Goal: Task Accomplishment & Management: Manage account settings

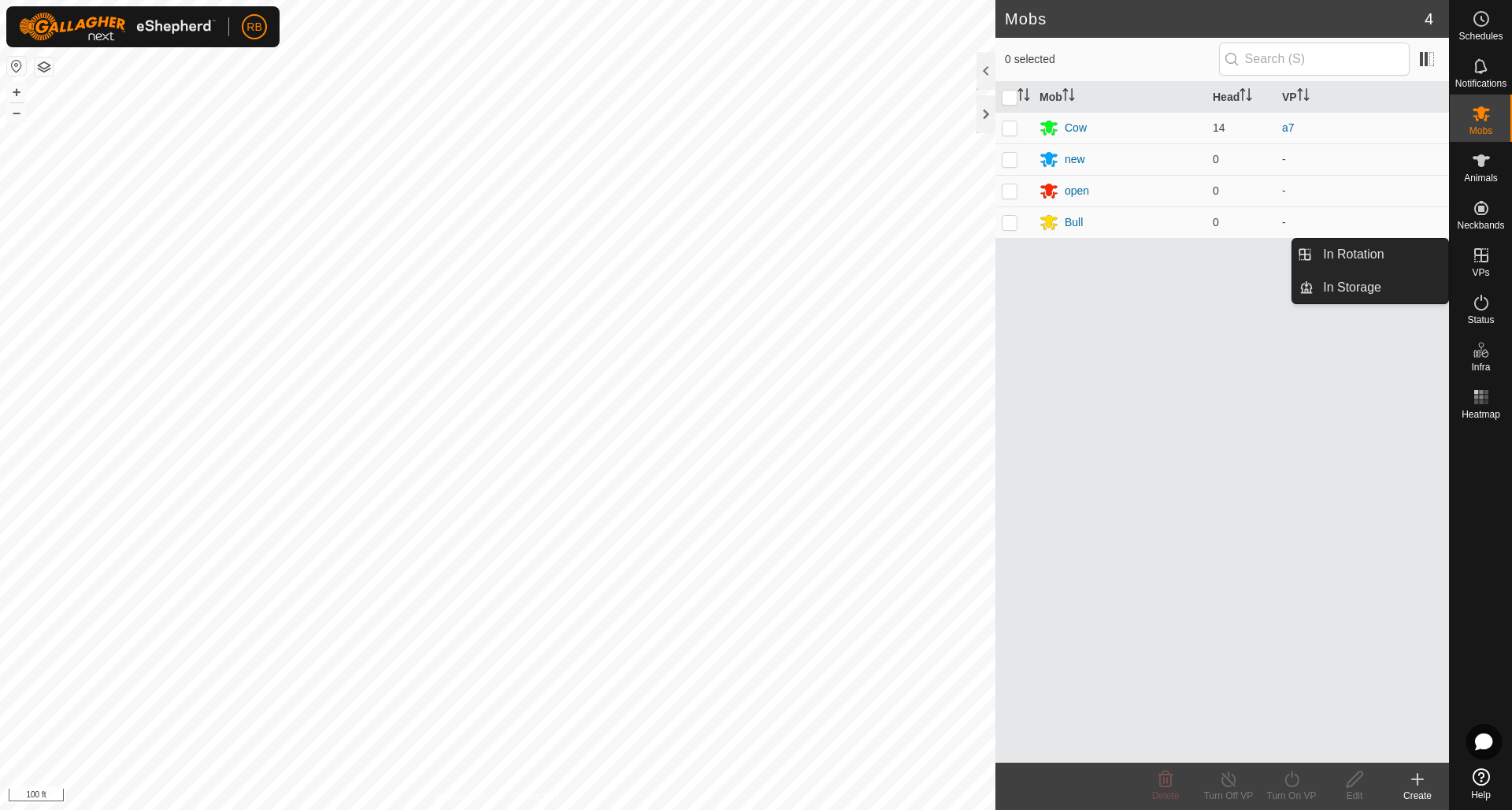
click at [1485, 258] on icon at bounding box center [1481, 255] width 19 height 19
click at [1362, 253] on link "In Rotation" at bounding box center [1380, 254] width 135 height 31
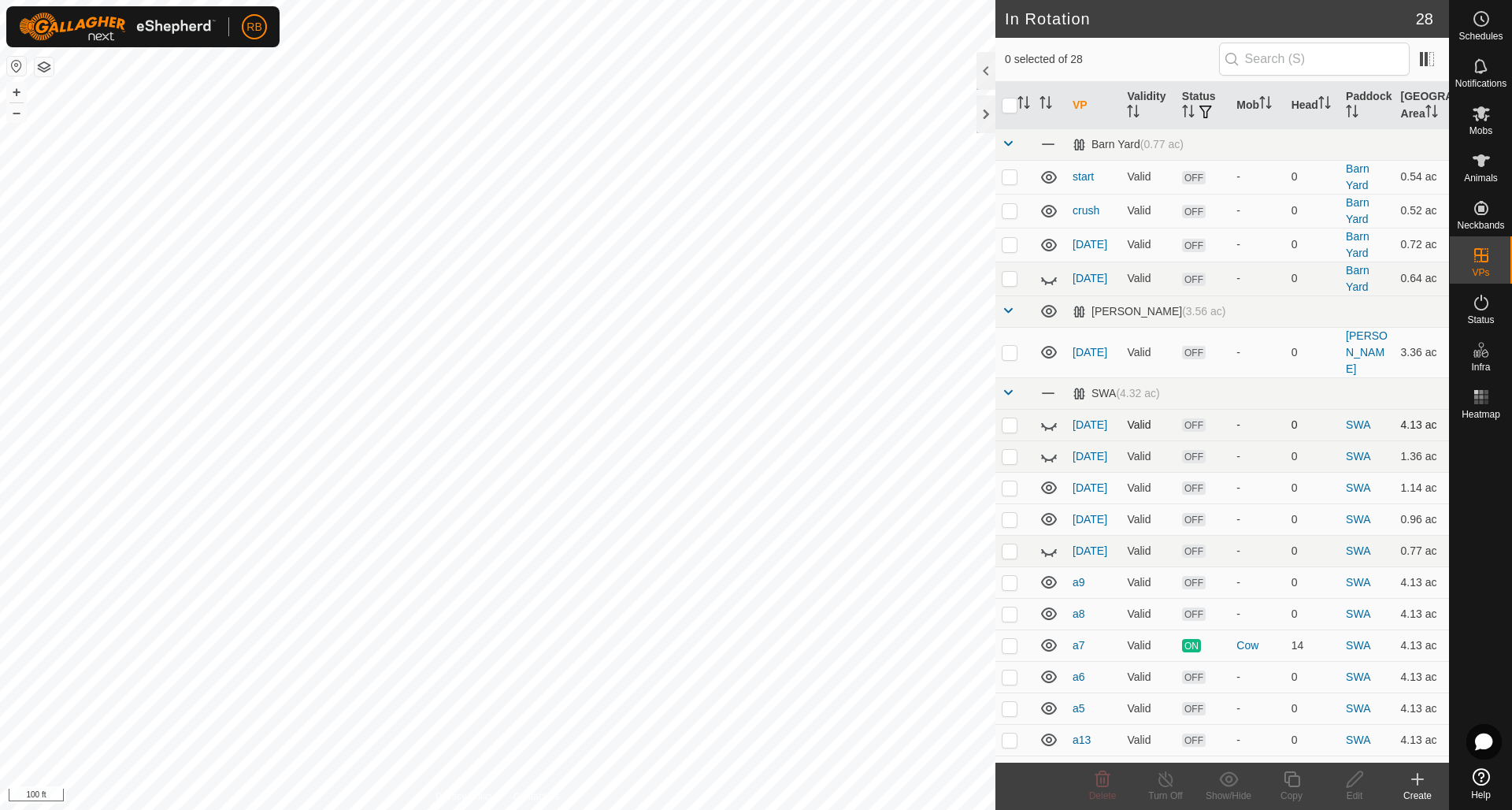
click at [1048, 416] on icon at bounding box center [1049, 425] width 19 height 19
click at [1011, 244] on p-checkbox at bounding box center [1009, 244] width 16 height 13
click at [1103, 779] on icon at bounding box center [1103, 779] width 19 height 19
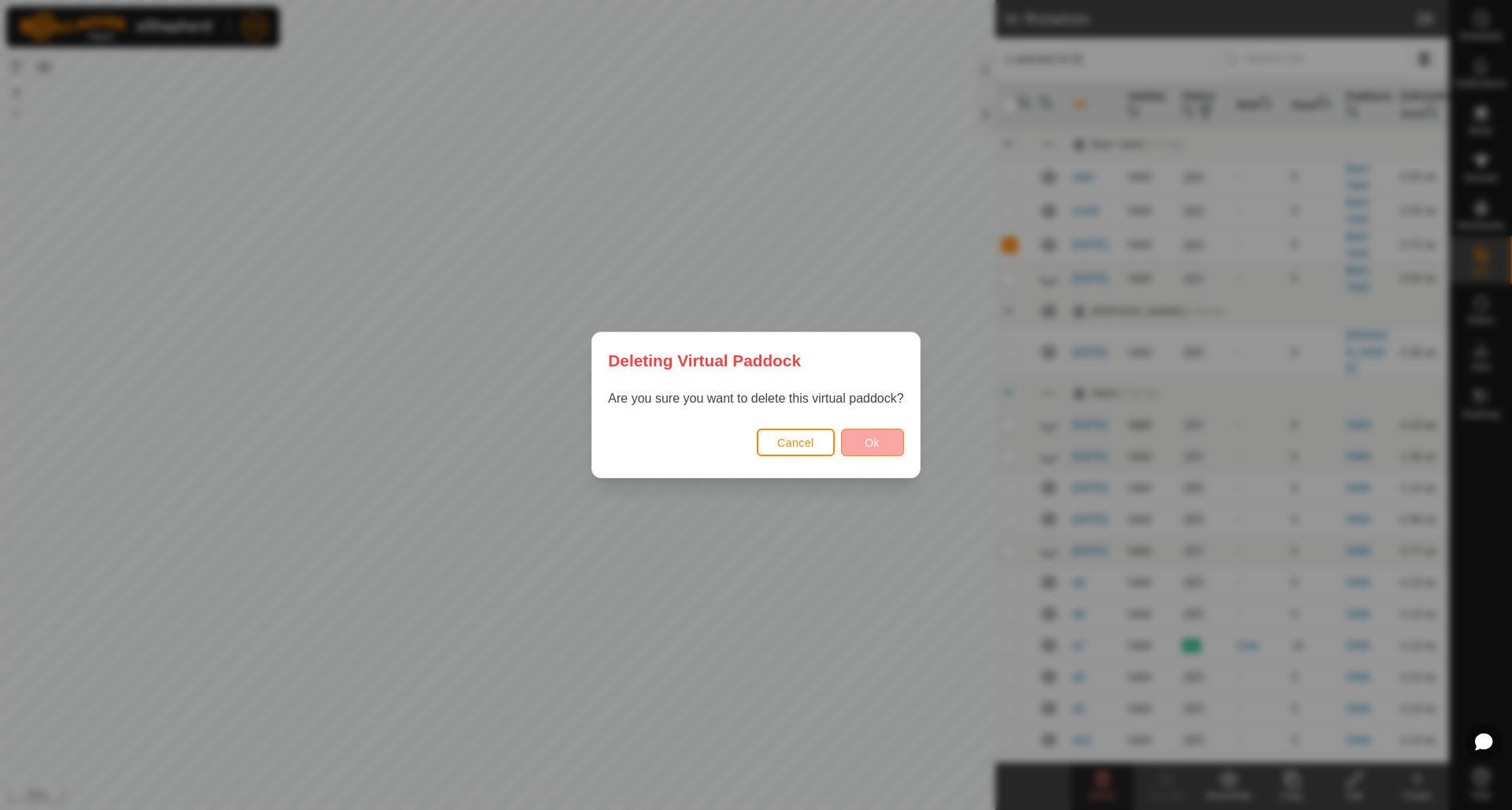
click at [879, 442] on span "Ok" at bounding box center [872, 443] width 15 height 13
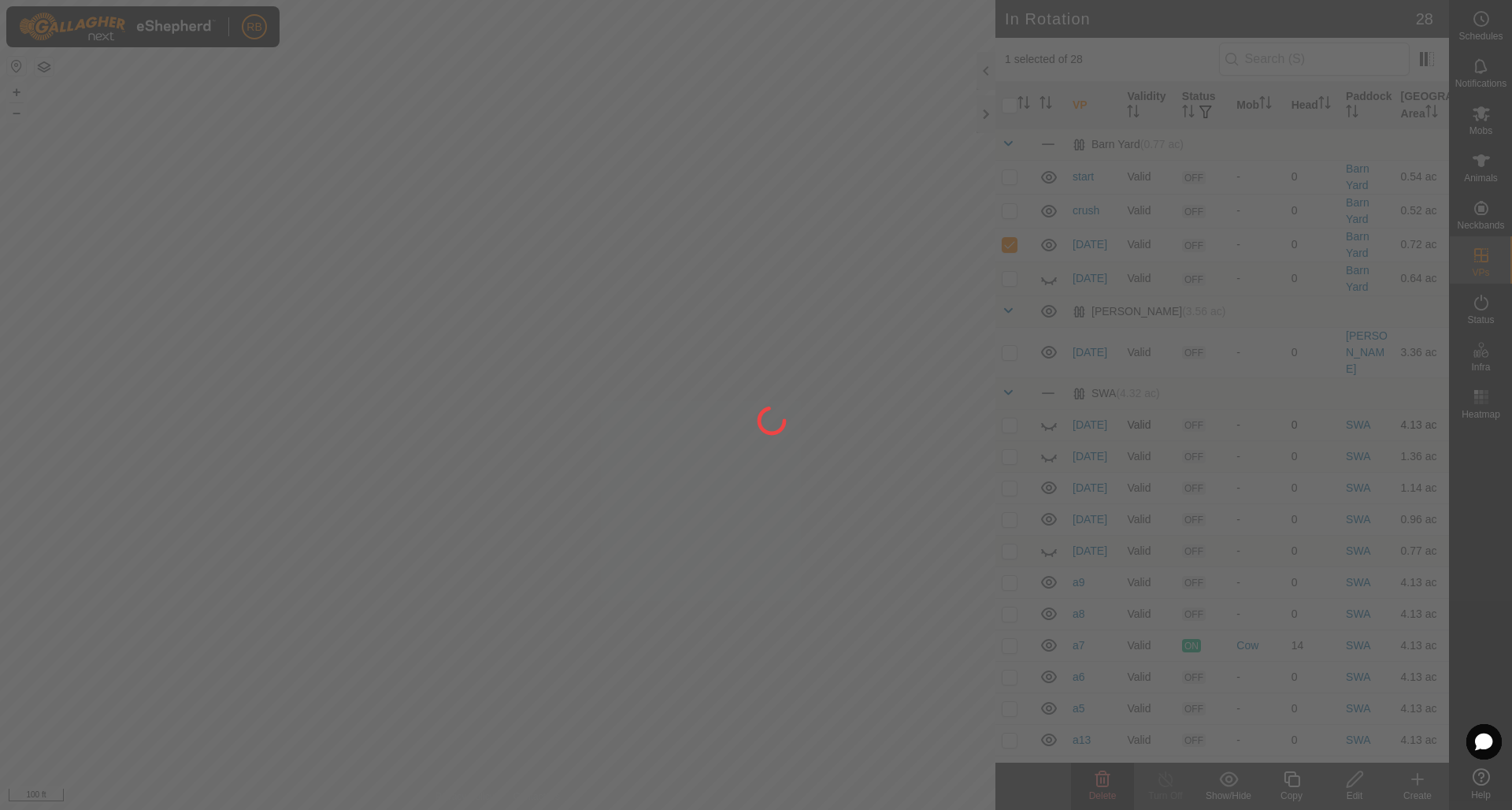
checkbox input "false"
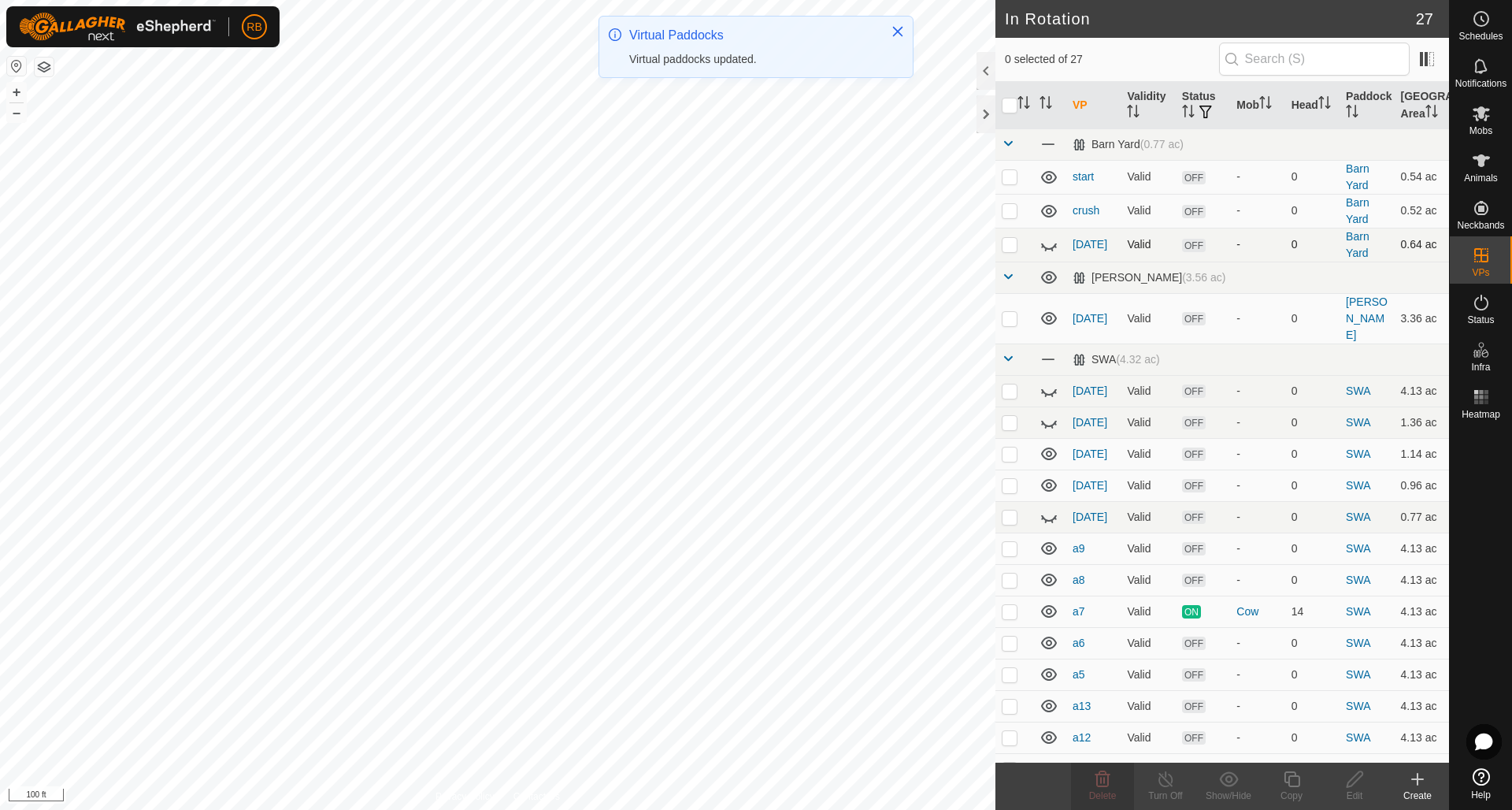
click at [1052, 244] on icon at bounding box center [1049, 245] width 19 height 19
click at [1052, 244] on icon at bounding box center [1049, 245] width 16 height 13
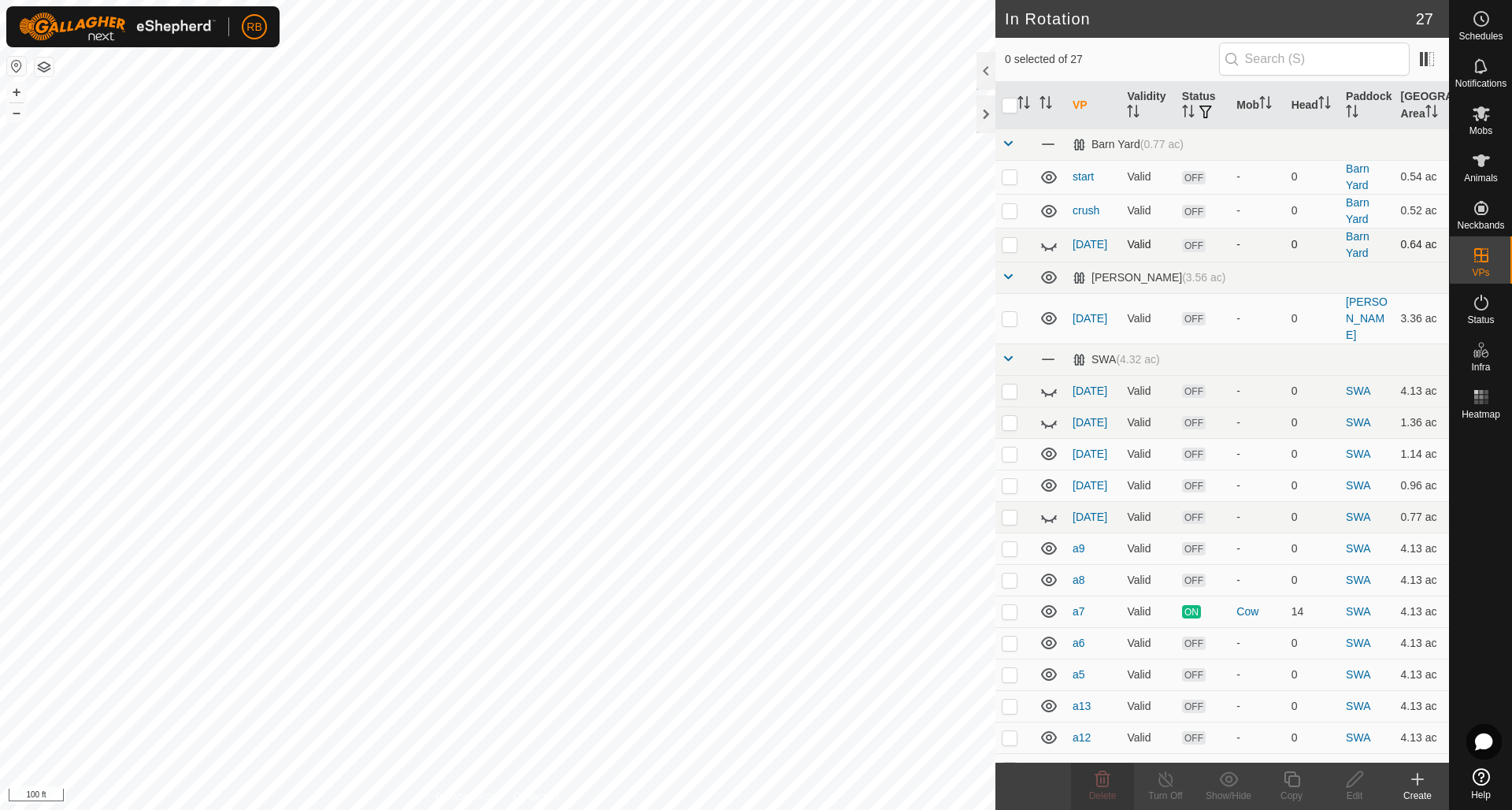
click at [1052, 244] on icon at bounding box center [1049, 245] width 19 height 19
click at [1014, 246] on p-checkbox at bounding box center [1009, 244] width 16 height 13
checkbox input "true"
click at [1100, 783] on icon at bounding box center [1103, 779] width 15 height 16
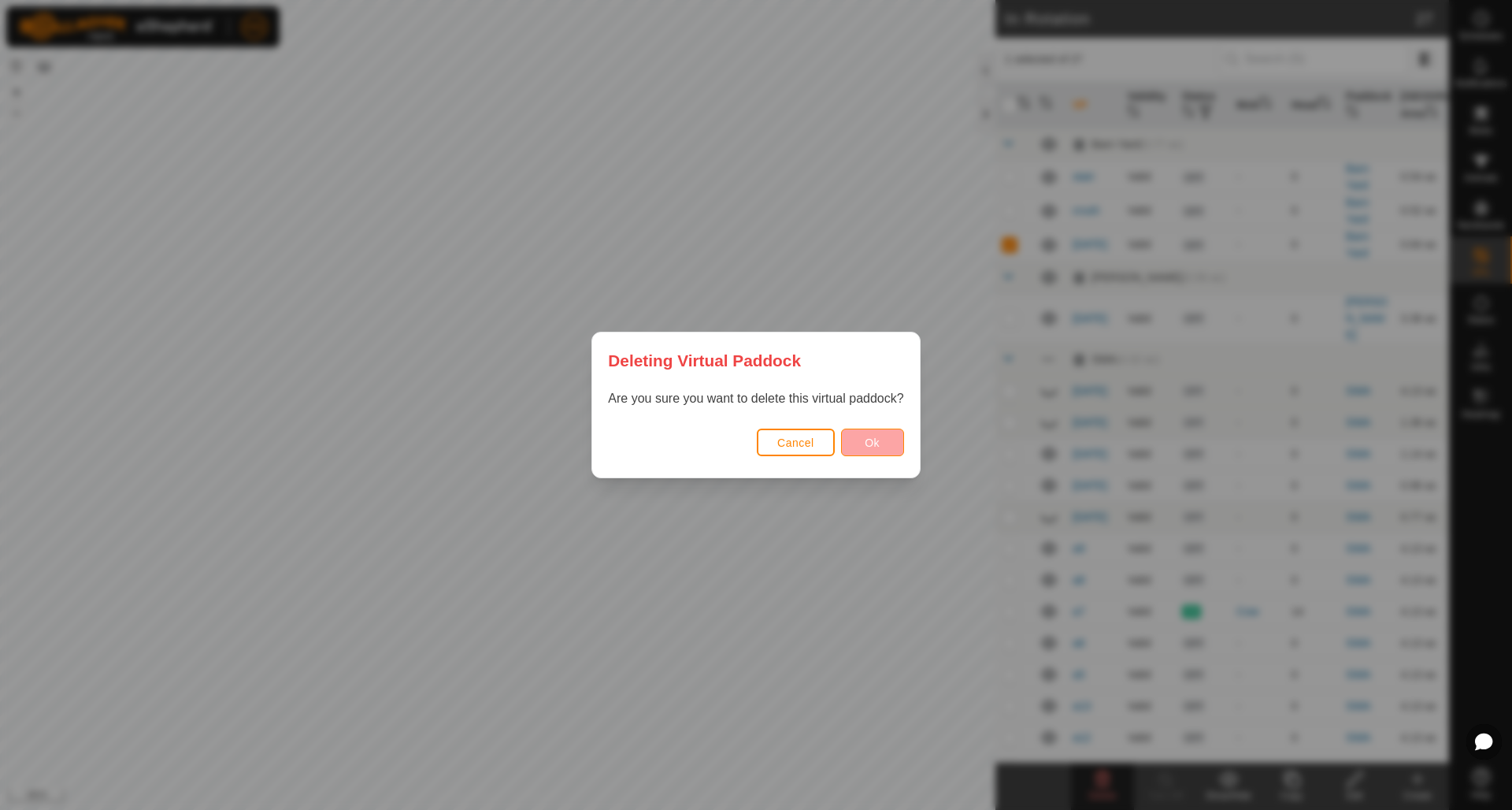
click at [880, 444] on button "Ok" at bounding box center [872, 442] width 63 height 27
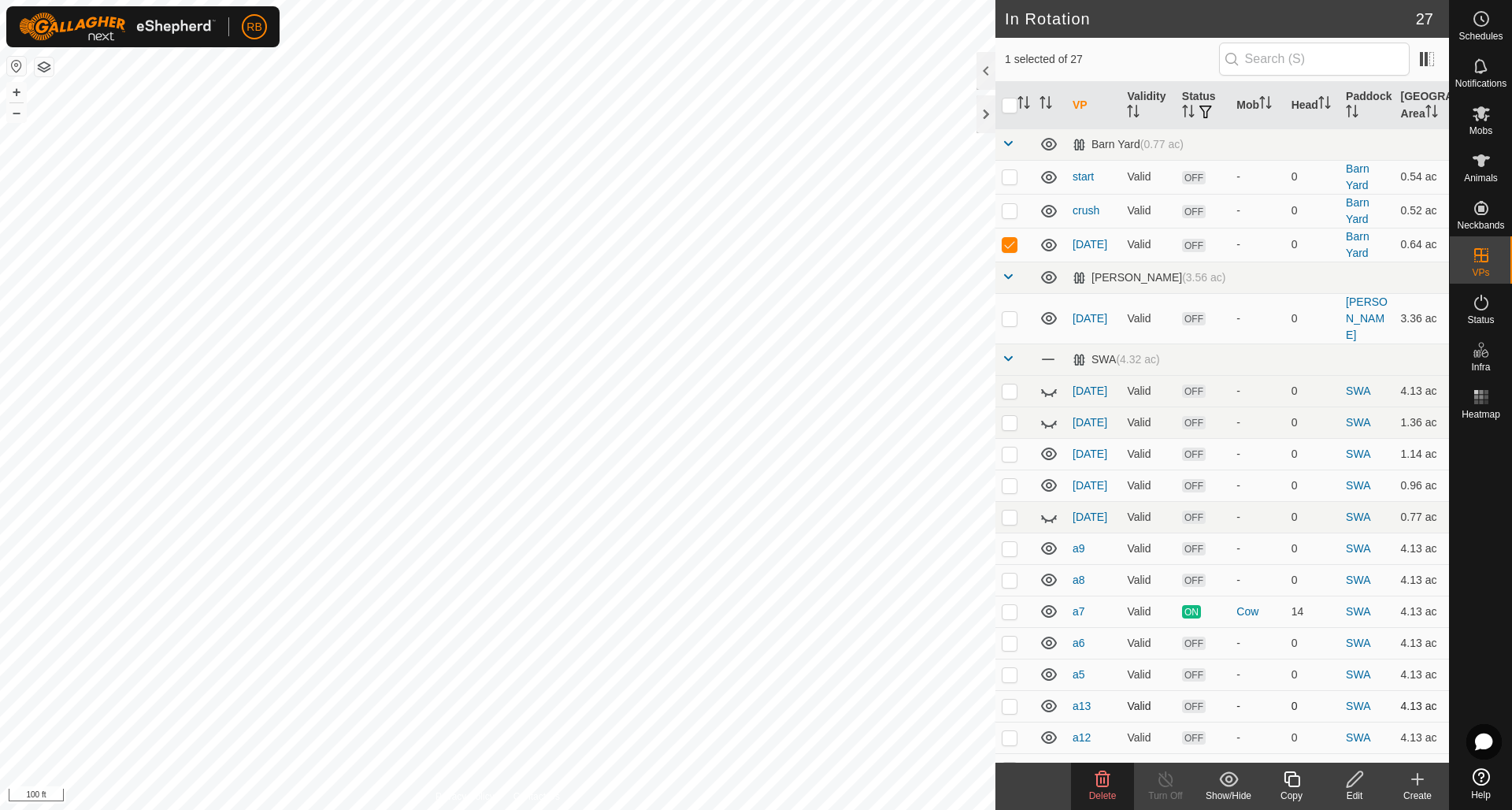
click at [1013, 700] on p-checkbox at bounding box center [1009, 705] width 16 height 13
checkbox input "true"
click at [1013, 243] on p-checkbox at bounding box center [1009, 244] width 16 height 13
checkbox input "false"
click at [1108, 790] on span "Delete" at bounding box center [1103, 796] width 27 height 11
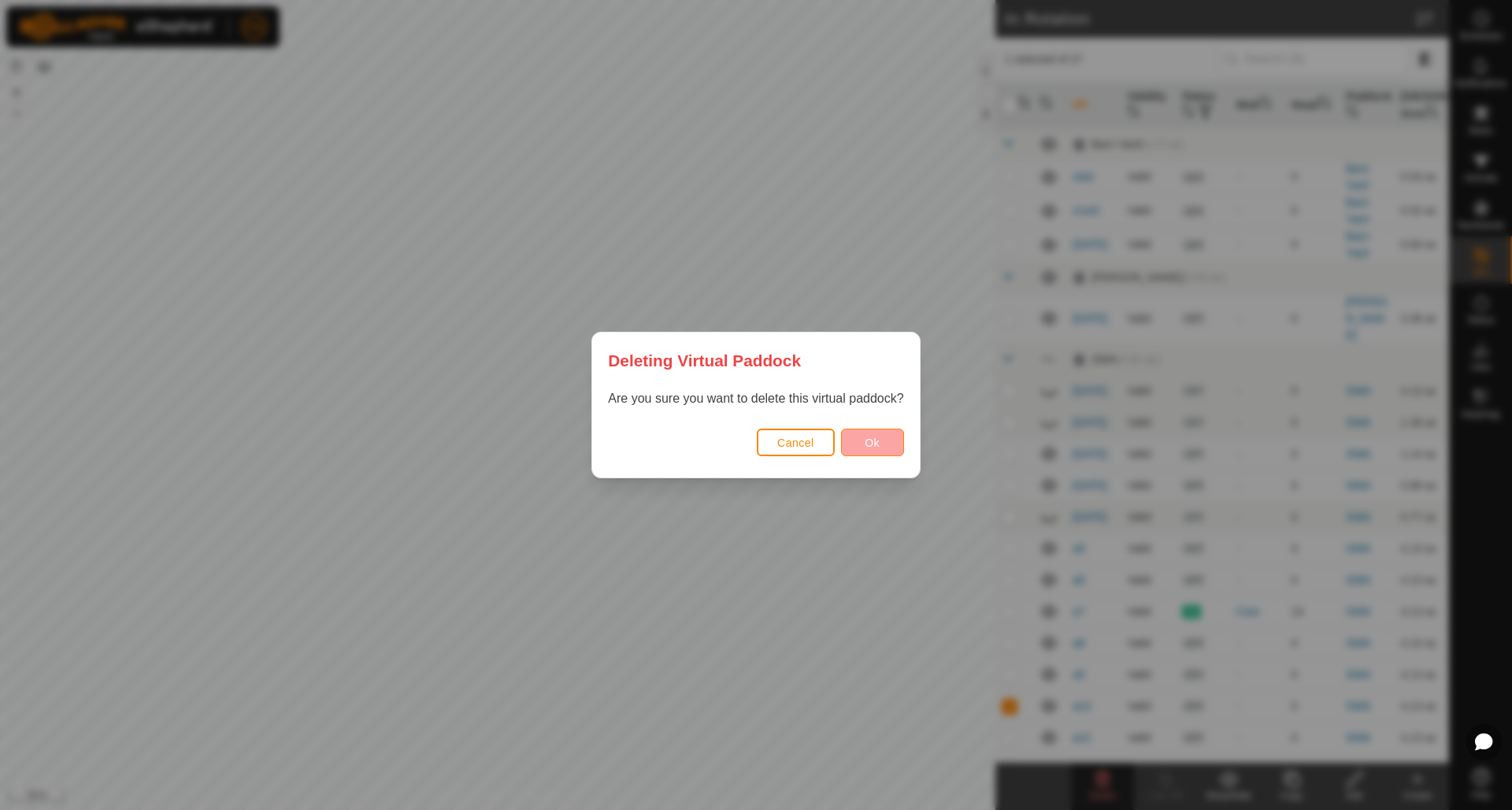
click at [870, 444] on span "Ok" at bounding box center [872, 443] width 15 height 13
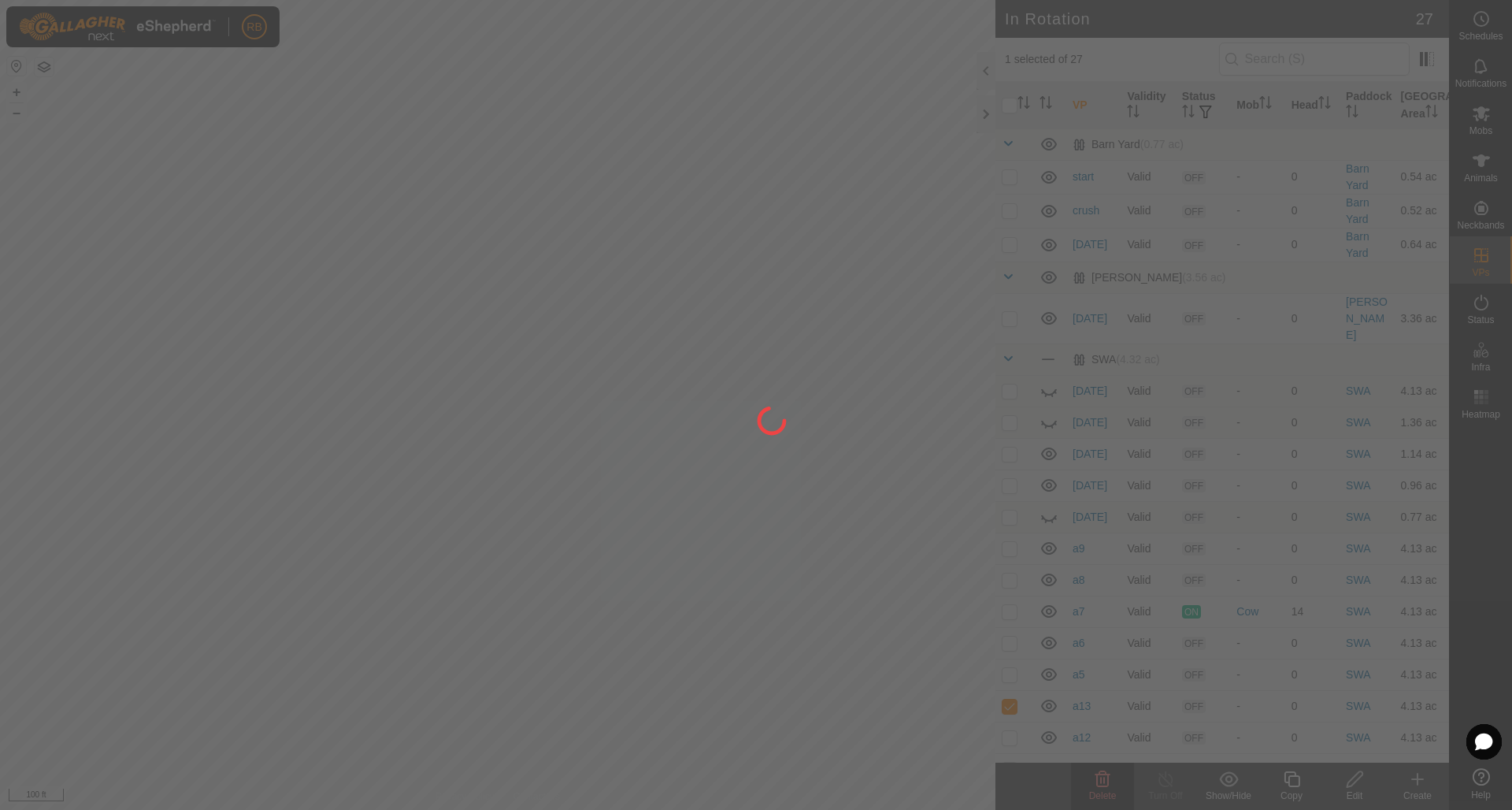
checkbox input "false"
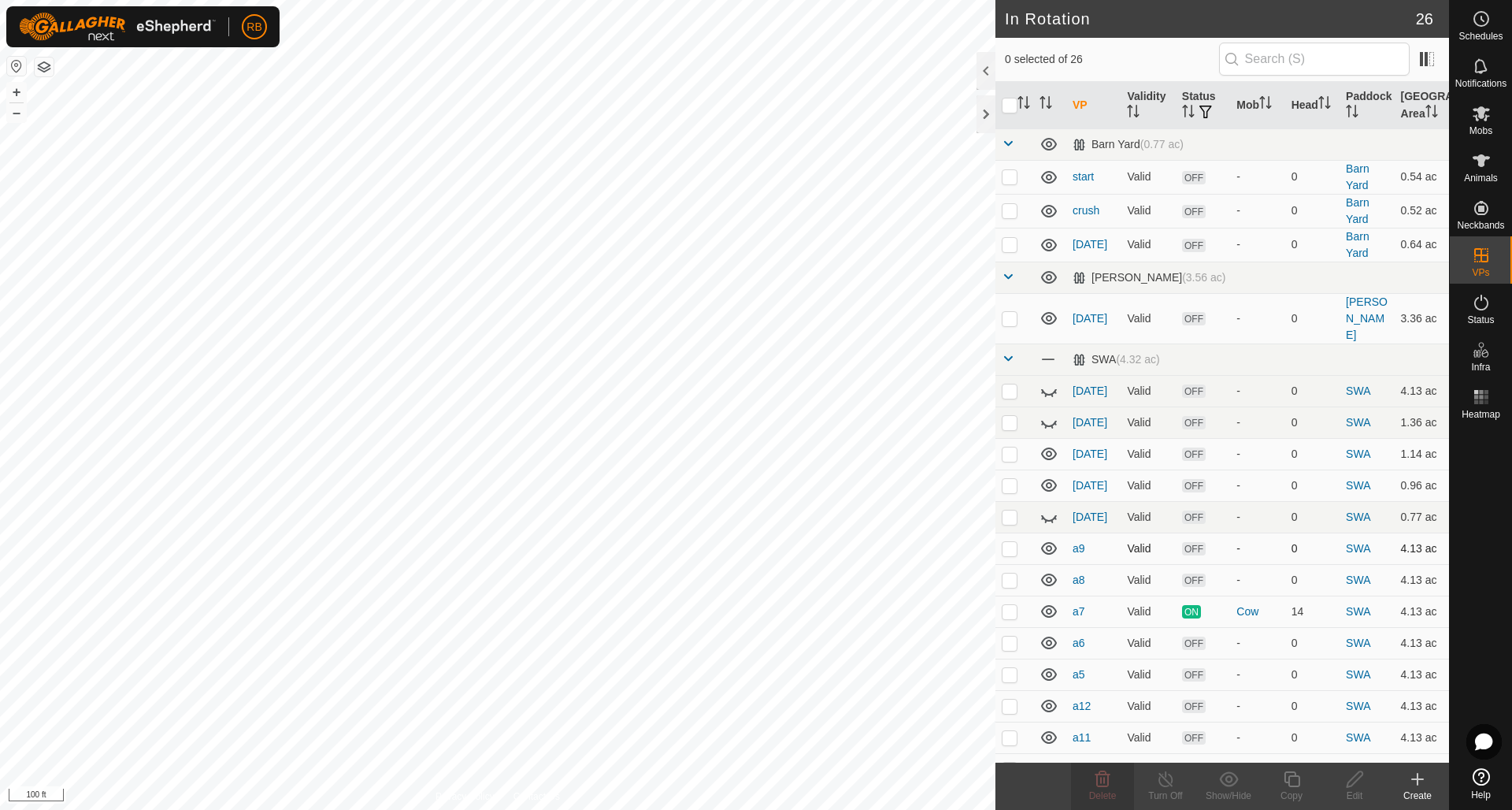
click at [1008, 542] on p-checkbox at bounding box center [1009, 548] width 16 height 13
checkbox input "false"
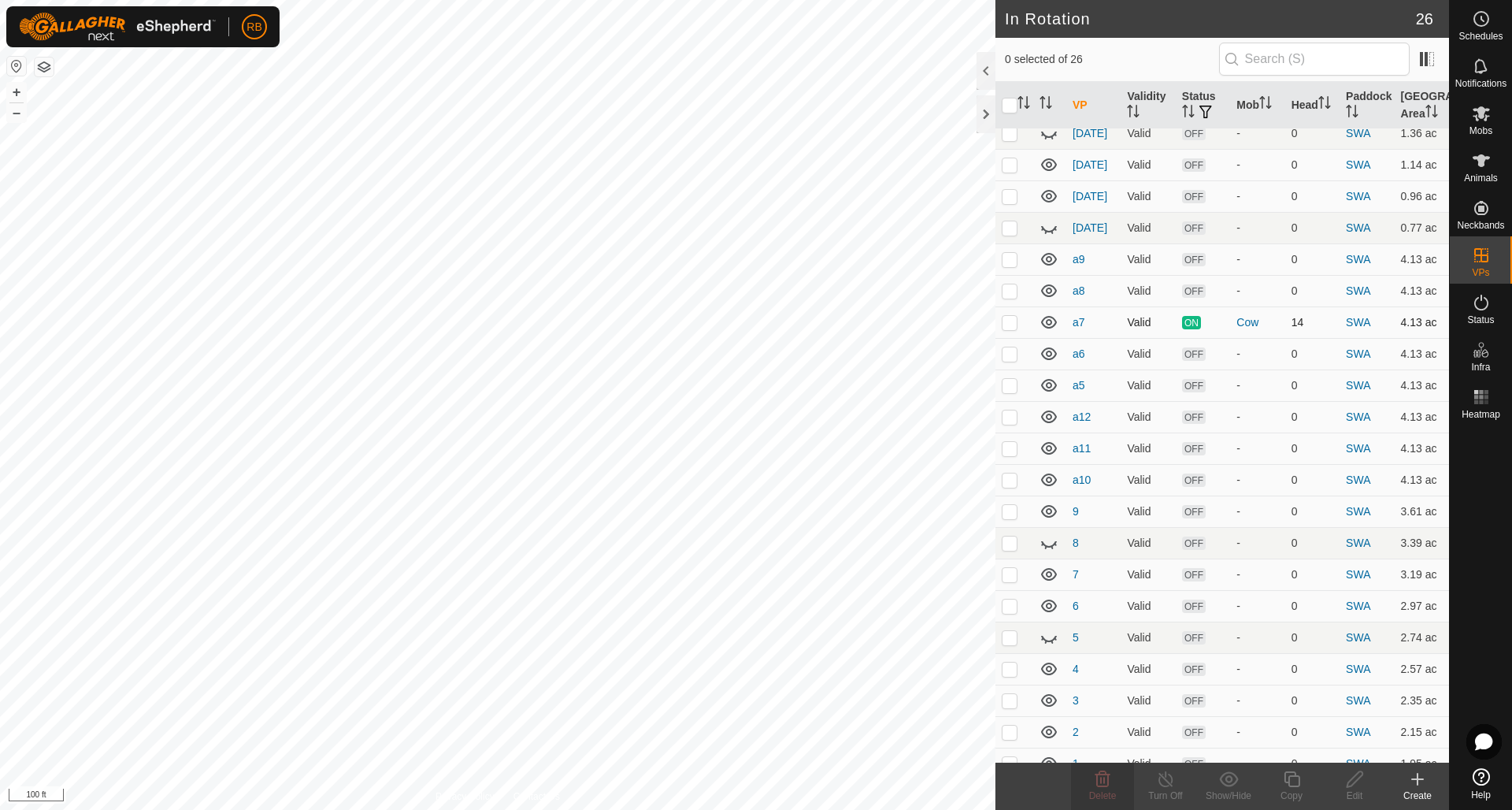
scroll to position [288, 0]
click at [1010, 758] on p-checkbox at bounding box center [1009, 764] width 16 height 13
checkbox input "true"
click at [1010, 727] on p-checkbox at bounding box center [1009, 733] width 16 height 13
checkbox input "true"
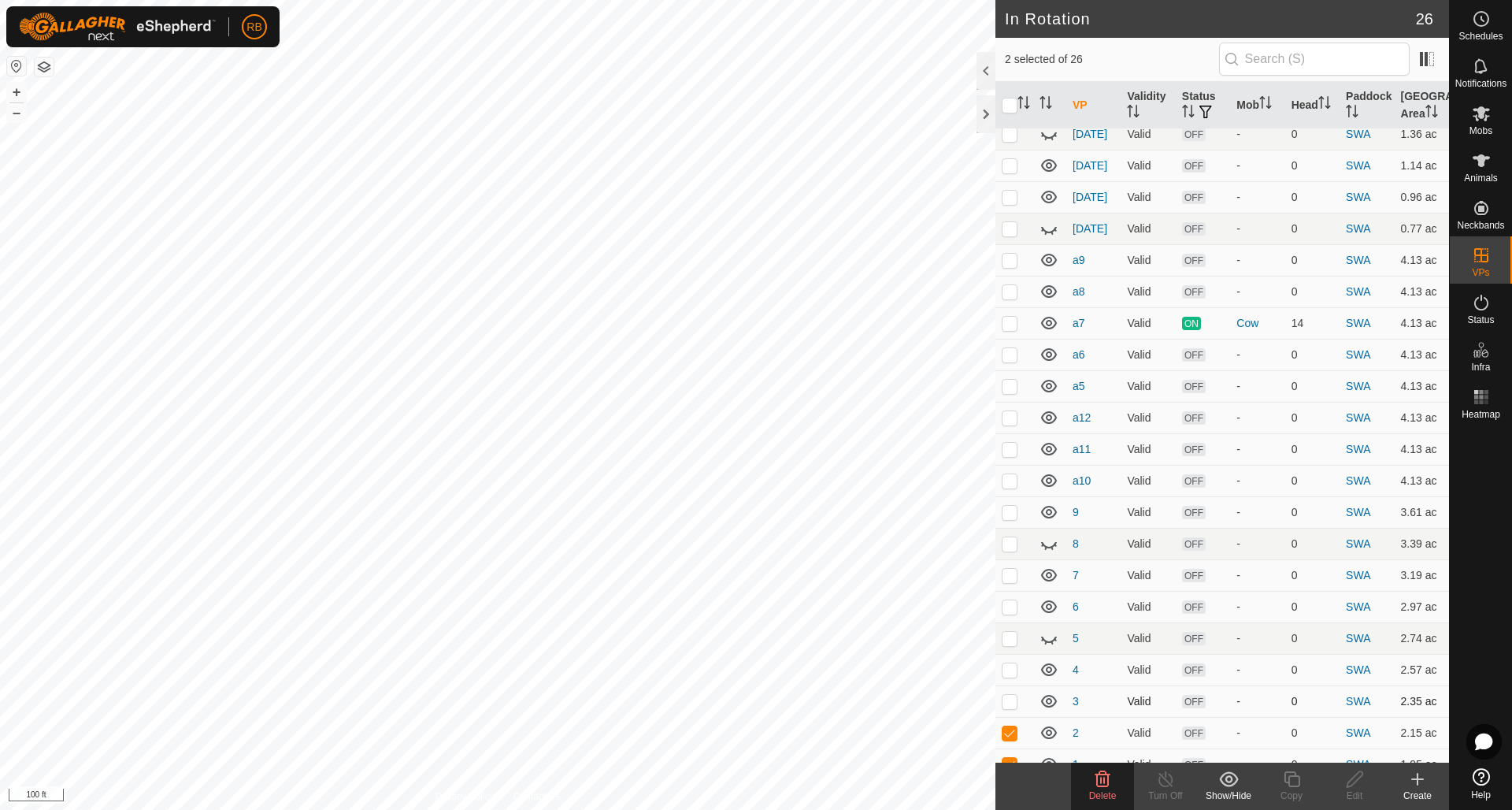
click at [1015, 695] on p-checkbox at bounding box center [1009, 701] width 16 height 13
checkbox input "true"
click at [1015, 664] on p-checkbox at bounding box center [1009, 670] width 16 height 13
checkbox input "true"
click at [1013, 632] on p-checkbox at bounding box center [1009, 637] width 16 height 13
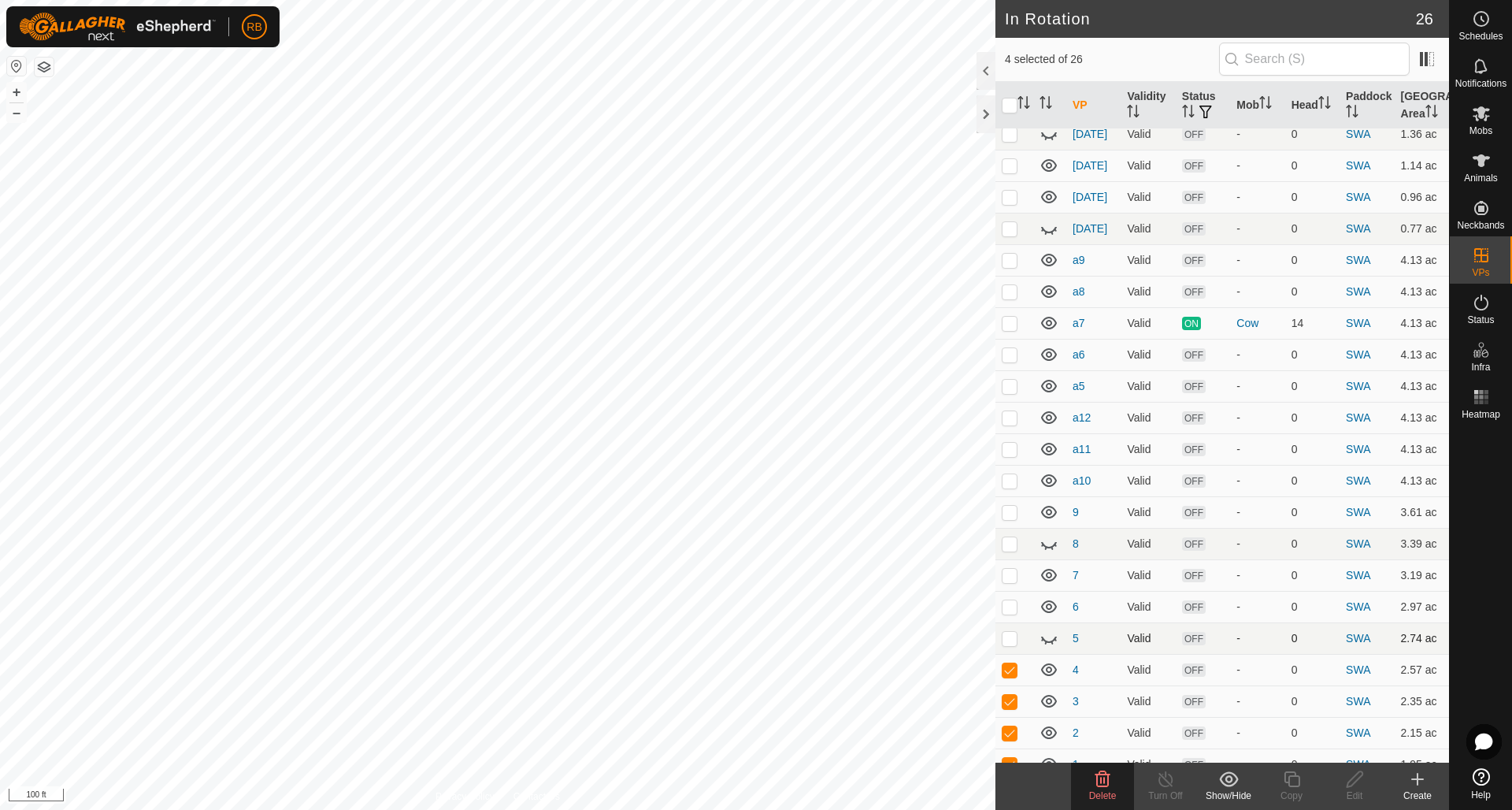
checkbox input "true"
click at [1009, 600] on p-checkbox at bounding box center [1009, 606] width 16 height 13
checkbox input "true"
click at [1013, 569] on p-checkbox at bounding box center [1009, 575] width 16 height 13
checkbox input "true"
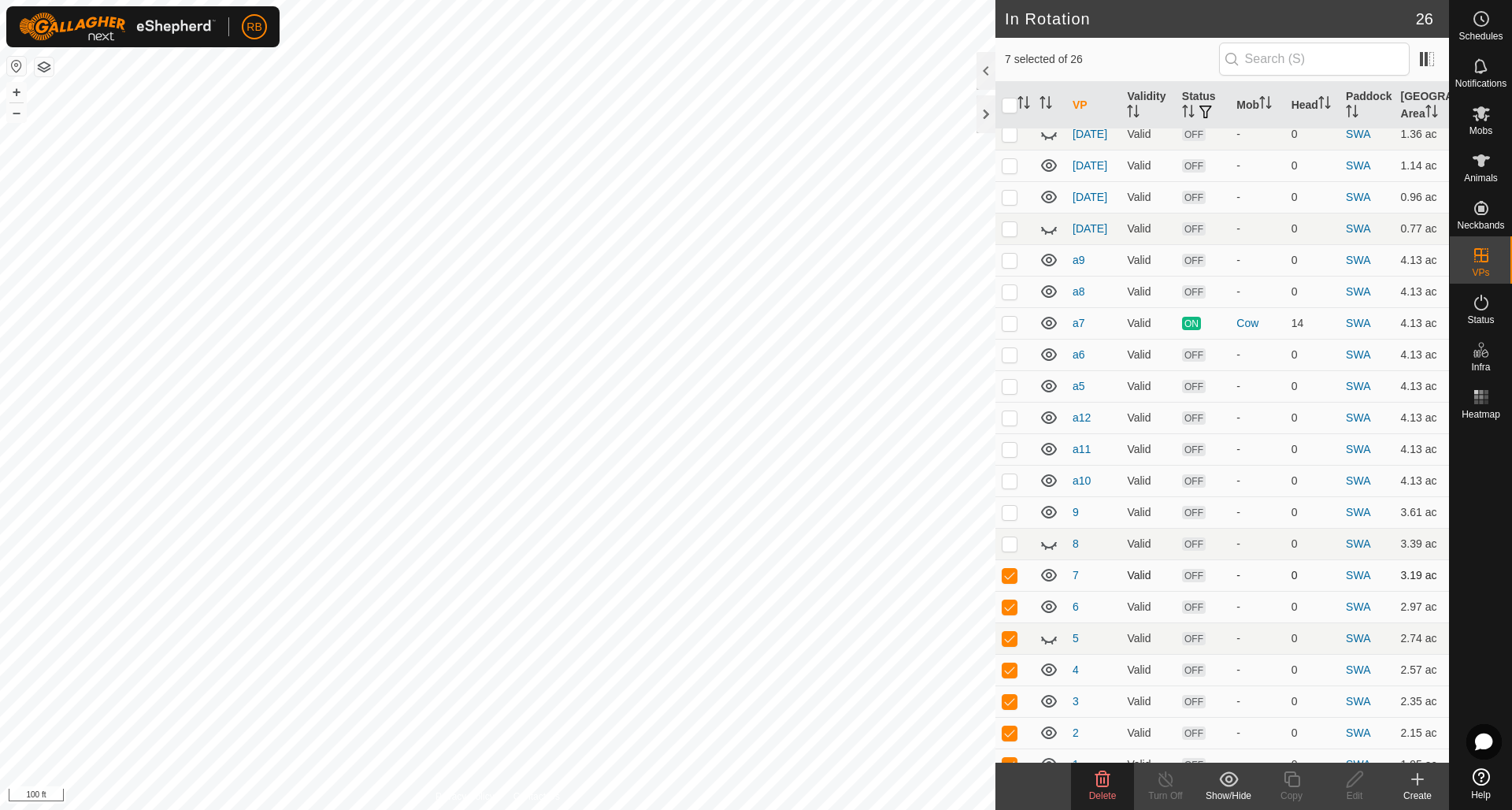
scroll to position [287, 0]
click at [1008, 538] on p-checkbox at bounding box center [1009, 544] width 16 height 13
checkbox input "true"
click at [1016, 507] on p-checkbox at bounding box center [1009, 513] width 16 height 13
checkbox input "true"
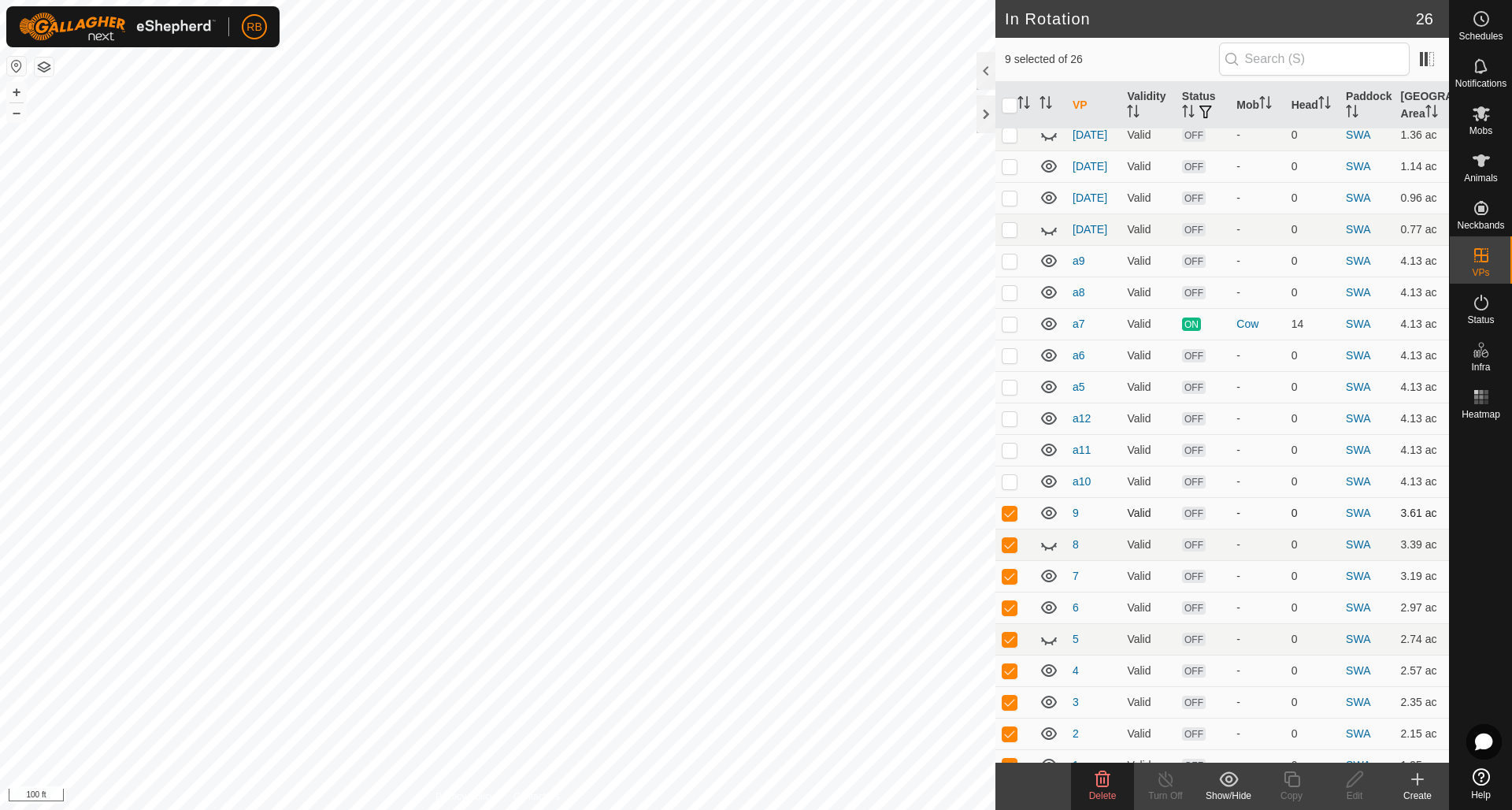
scroll to position [286, 0]
click at [1010, 476] on p-checkbox at bounding box center [1009, 482] width 16 height 13
click at [1013, 473] on p-checkbox at bounding box center [1009, 479] width 16 height 13
checkbox input "false"
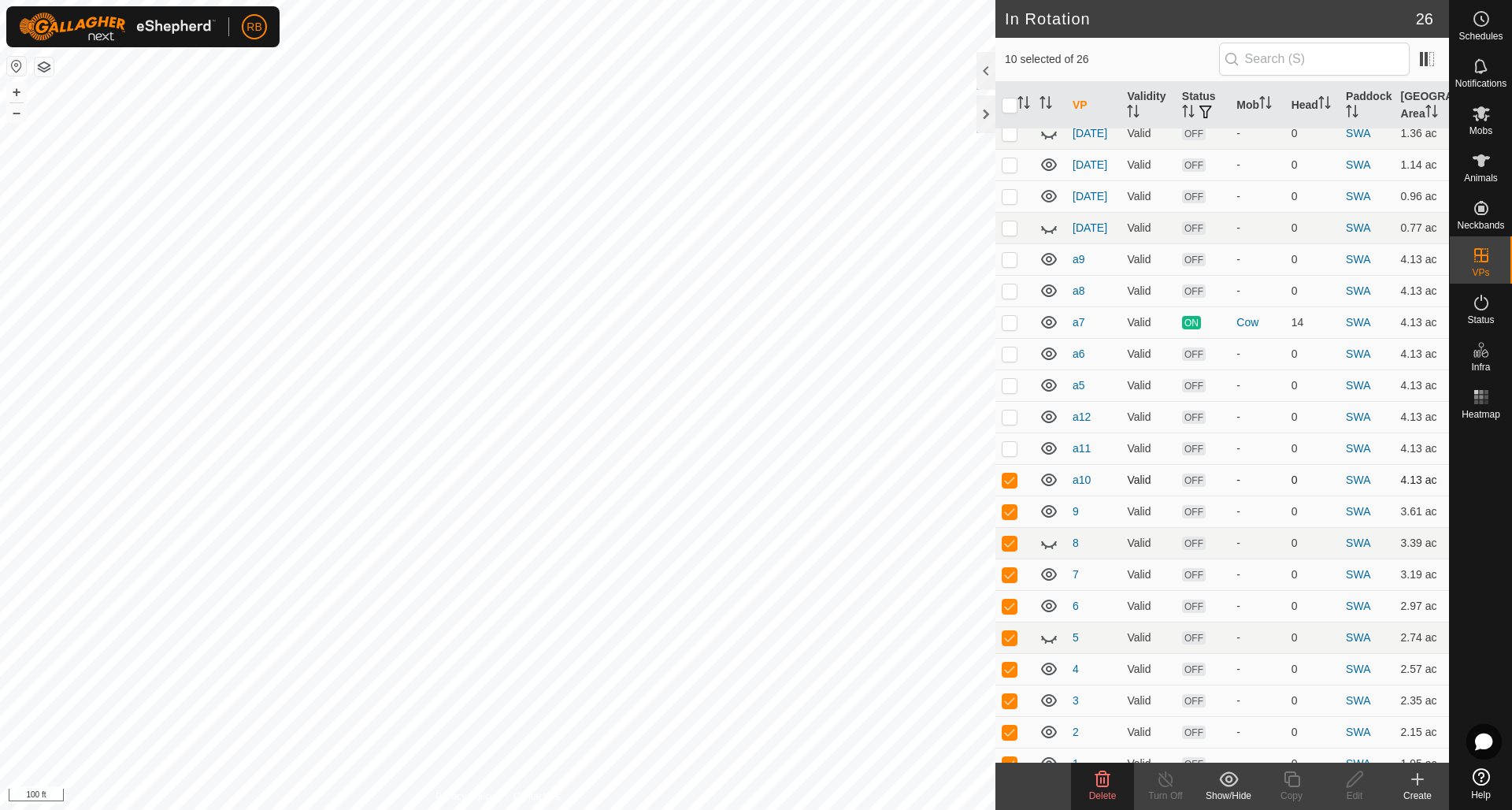
scroll to position [288, 0]
click at [1109, 782] on icon at bounding box center [1103, 779] width 15 height 16
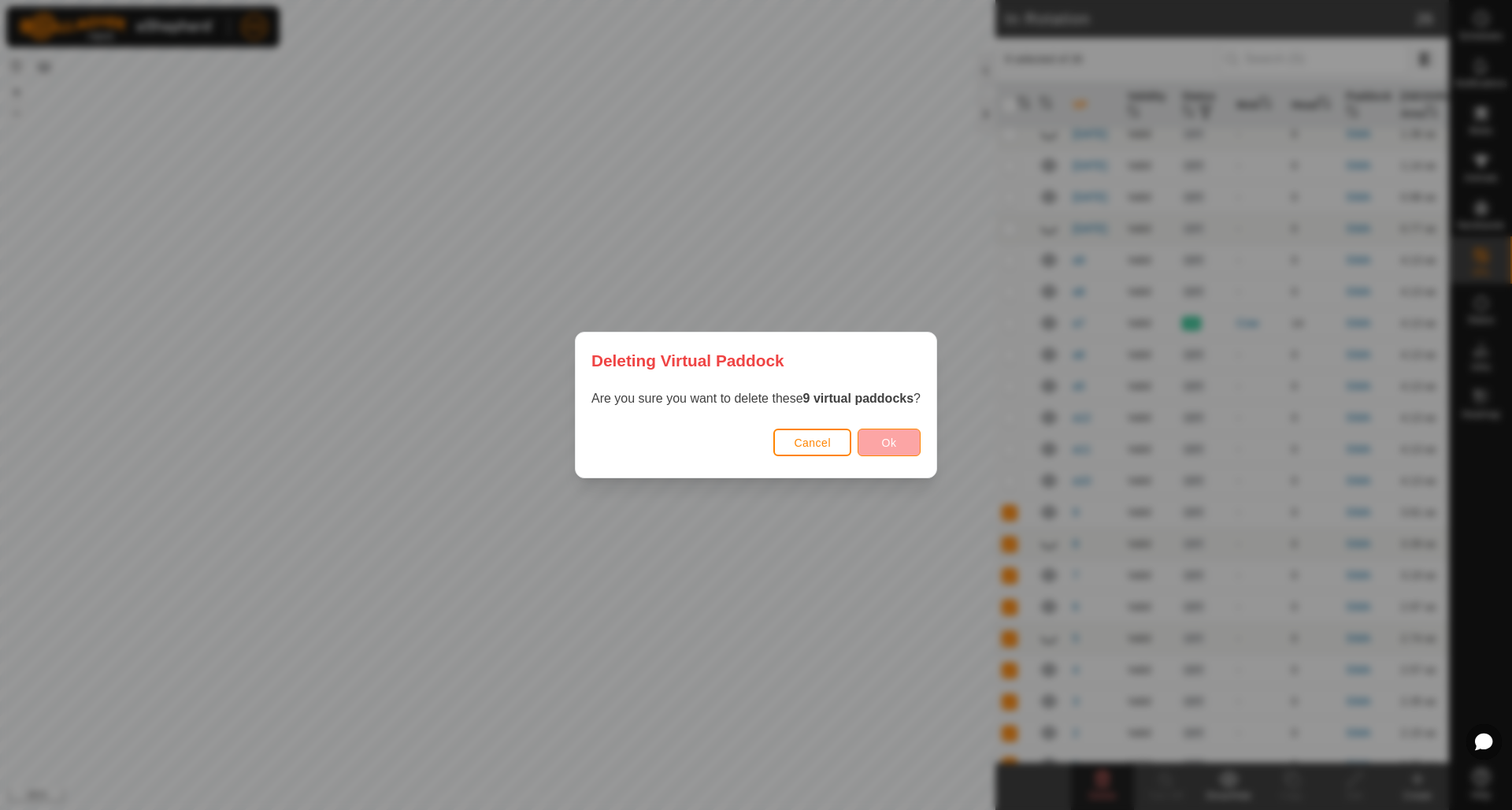
click at [880, 441] on button "Ok" at bounding box center [889, 442] width 63 height 27
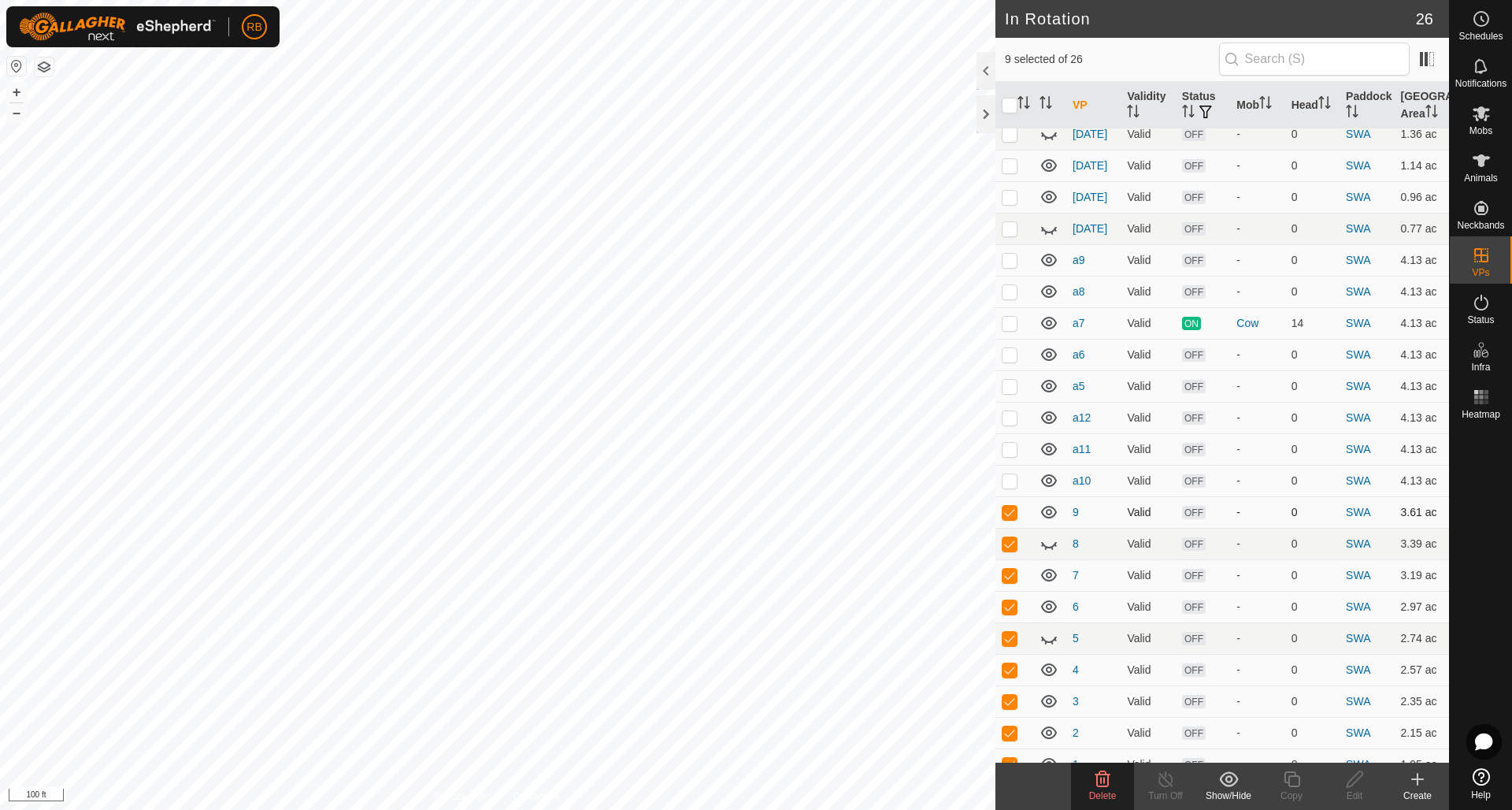
scroll to position [287, 0]
click at [1014, 507] on p-checkbox at bounding box center [1009, 513] width 16 height 13
checkbox input "false"
click at [1017, 538] on p-checkbox at bounding box center [1009, 544] width 16 height 13
checkbox input "false"
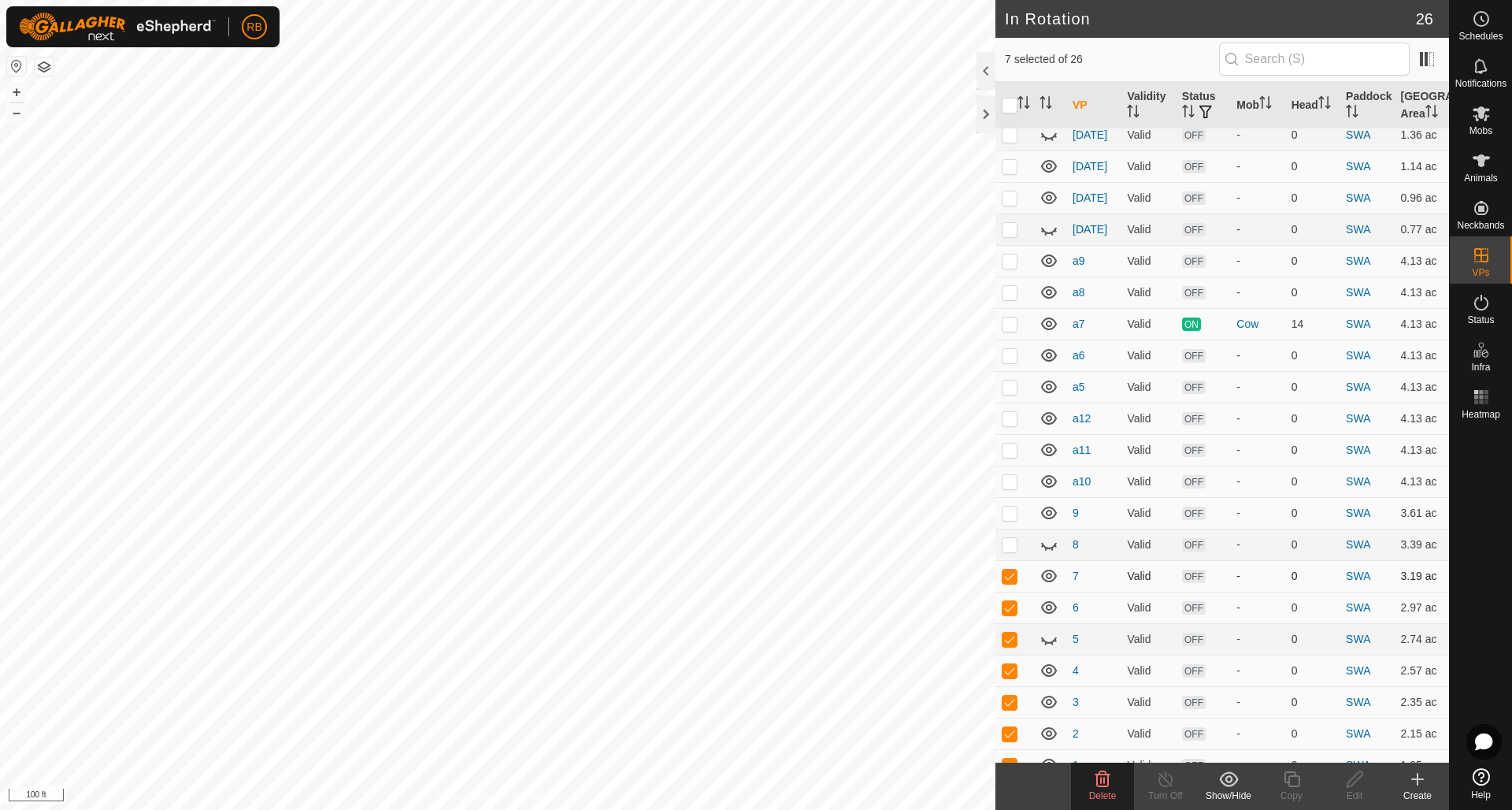
drag, startPoint x: 1013, startPoint y: 558, endPoint x: 1013, endPoint y: 567, distance: 9.0
click at [1013, 569] on p-checkbox at bounding box center [1009, 575] width 16 height 13
checkbox input "false"
drag, startPoint x: 1015, startPoint y: 583, endPoint x: 1005, endPoint y: 615, distance: 33.5
click at [1015, 601] on p-checkbox at bounding box center [1009, 607] width 16 height 13
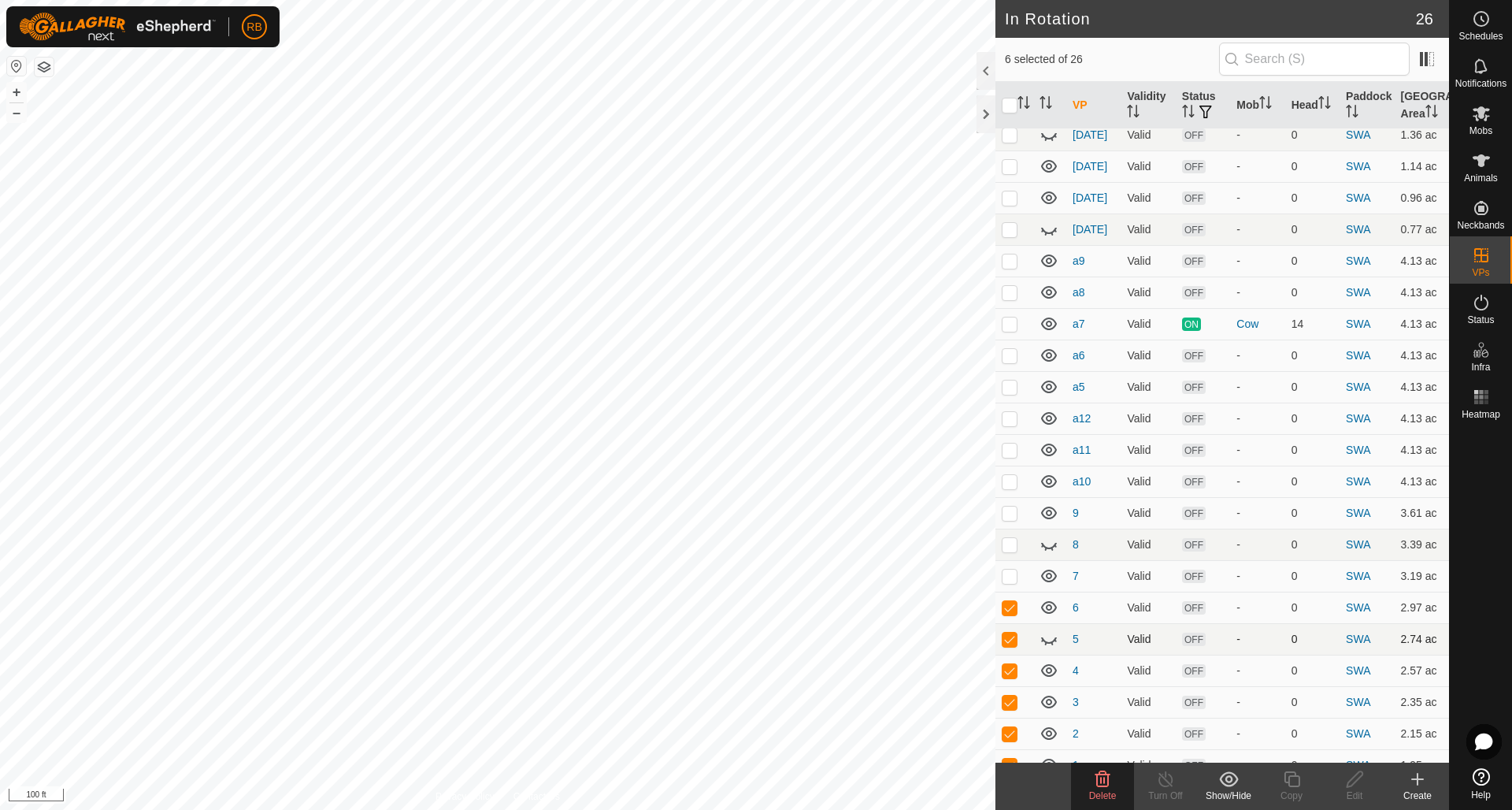
checkbox input "false"
click at [1013, 632] on p-checkbox at bounding box center [1009, 638] width 16 height 13
checkbox input "false"
drag, startPoint x: 1013, startPoint y: 653, endPoint x: 1013, endPoint y: 673, distance: 20.0
click at [1013, 664] on p-checkbox at bounding box center [1009, 670] width 16 height 13
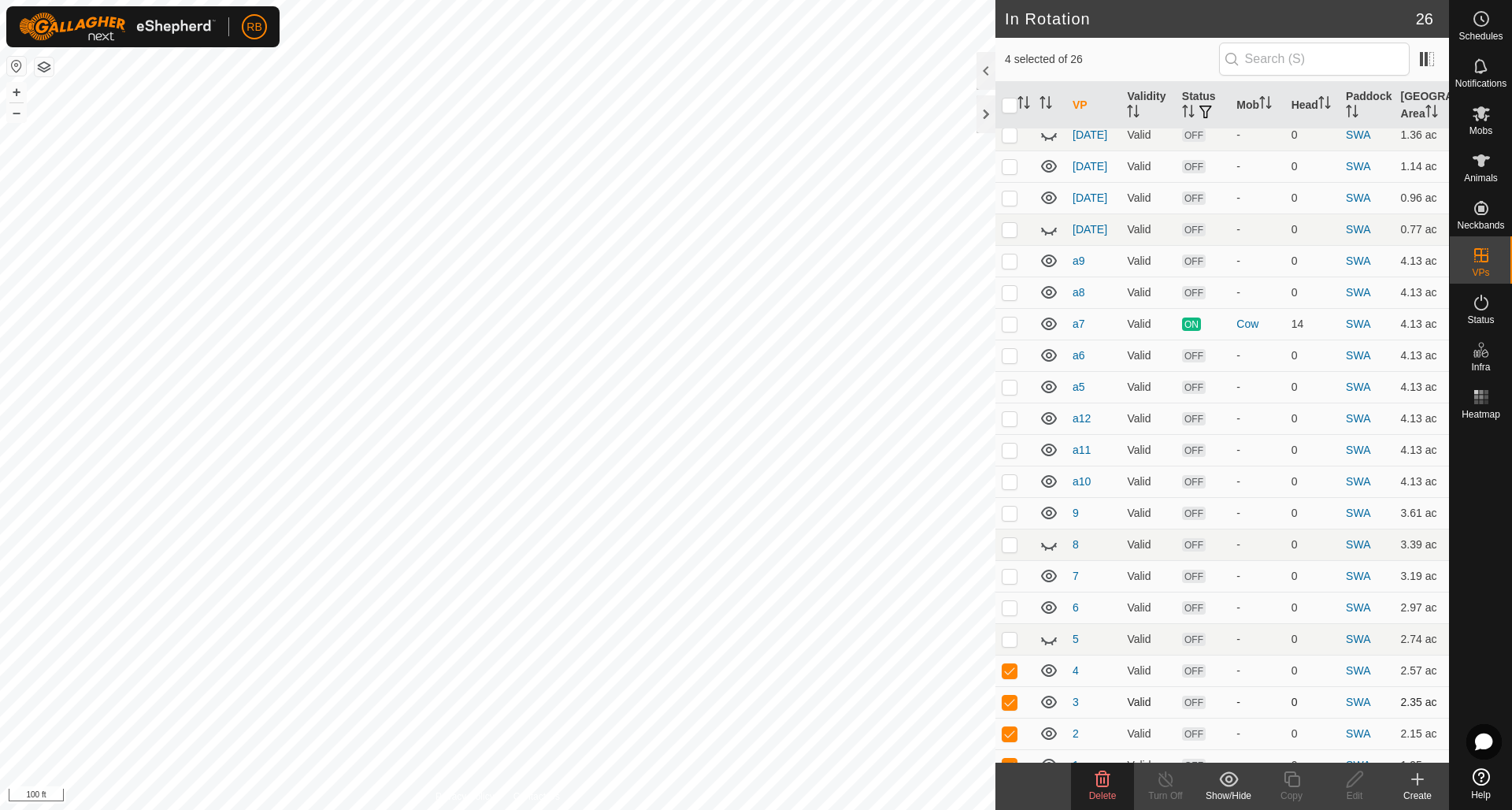
checkbox input "false"
drag, startPoint x: 1013, startPoint y: 684, endPoint x: 1012, endPoint y: 703, distance: 19.0
click at [1015, 696] on p-checkbox at bounding box center [1009, 702] width 16 height 13
checkbox input "false"
click at [1013, 728] on p-checkbox at bounding box center [1009, 734] width 16 height 13
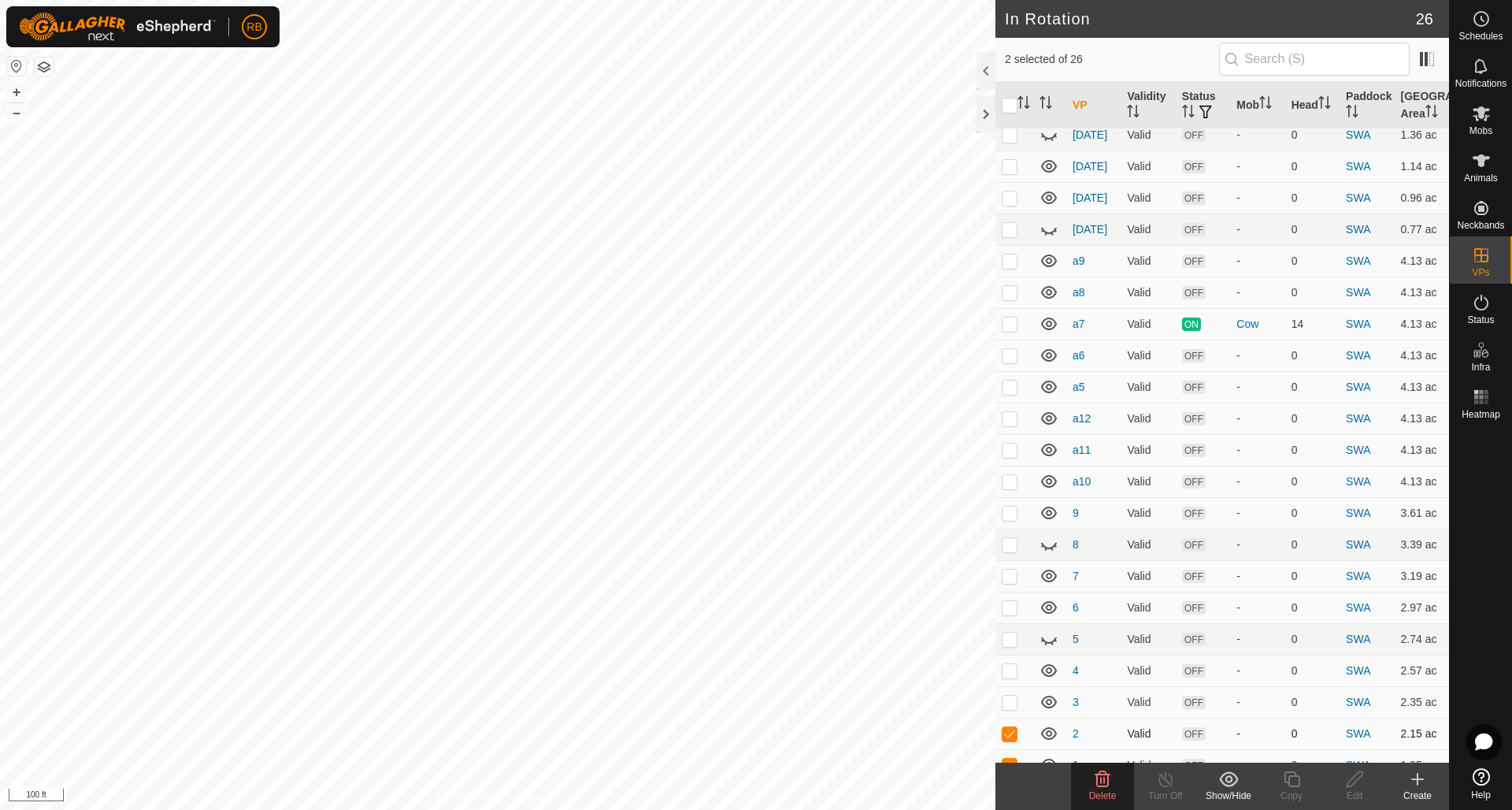
checkbox input "false"
click at [1010, 753] on td at bounding box center [1014, 765] width 37 height 31
checkbox input "false"
click at [1011, 507] on p-checkbox at bounding box center [1009, 513] width 16 height 13
checkbox input "true"
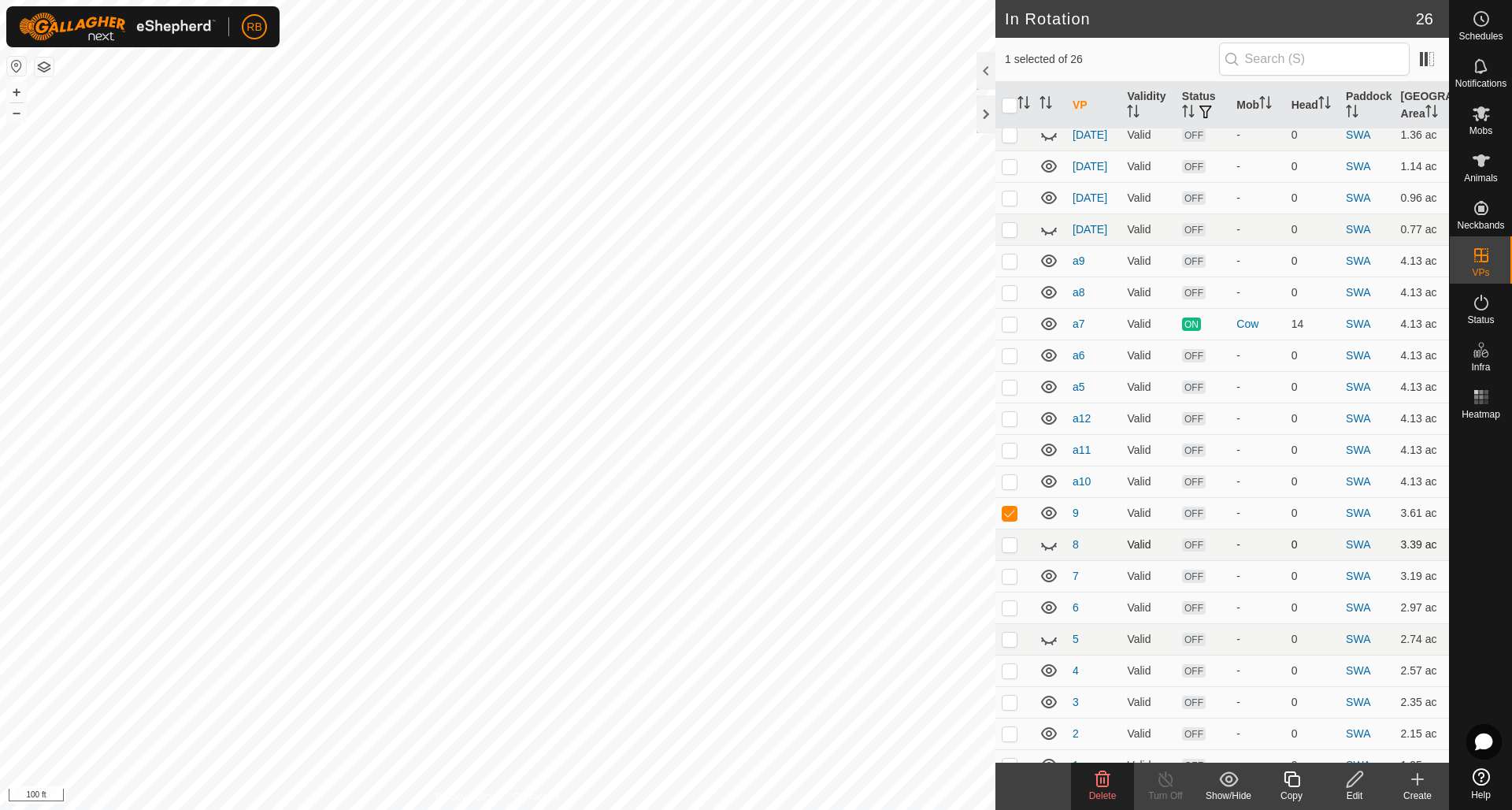
click at [1009, 538] on p-checkbox at bounding box center [1009, 544] width 16 height 13
checkbox input "true"
click at [1014, 569] on p-checkbox at bounding box center [1009, 575] width 16 height 13
checkbox input "true"
click at [1108, 780] on icon at bounding box center [1103, 779] width 15 height 16
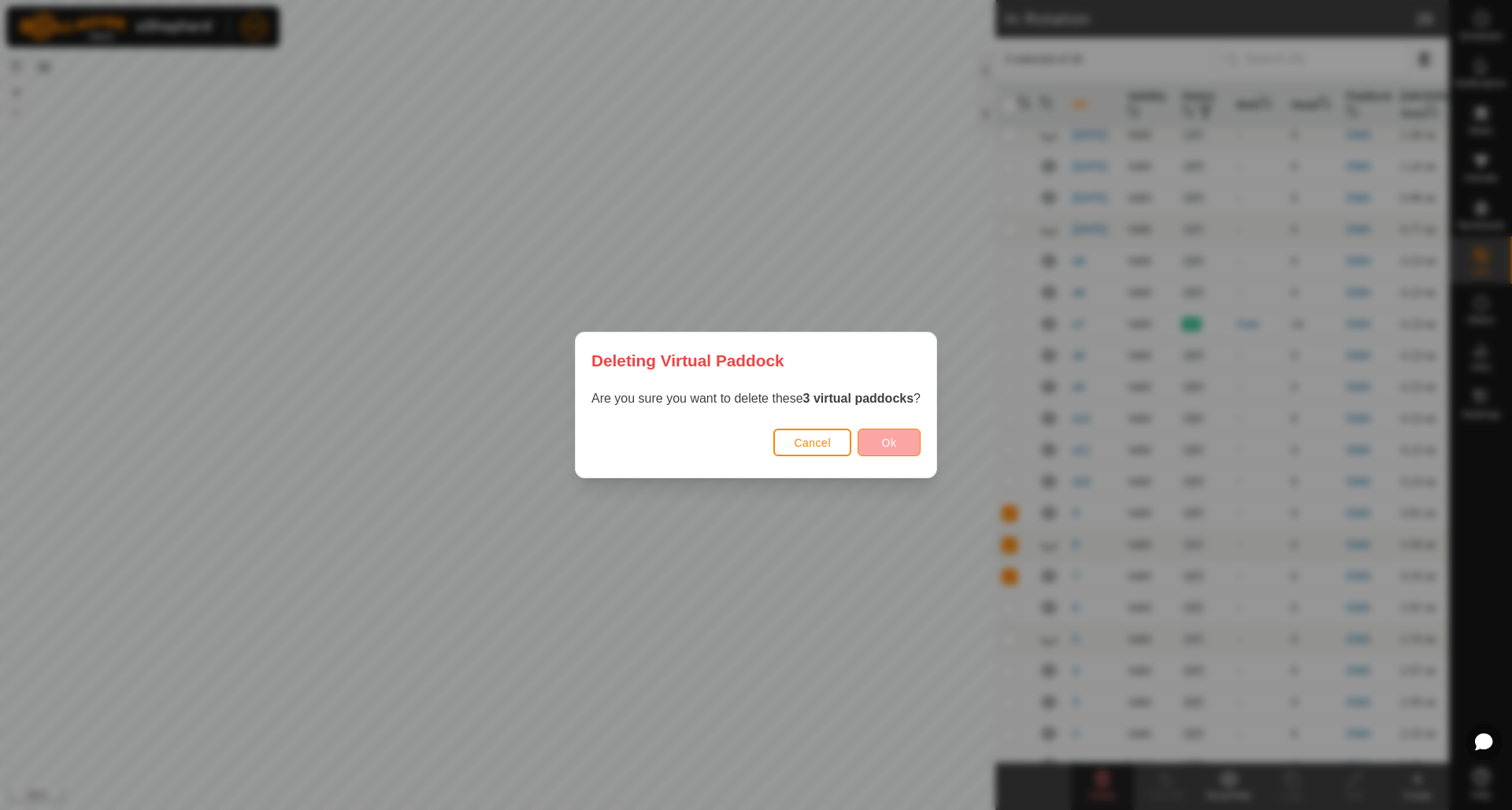
click at [892, 443] on span "Ok" at bounding box center [889, 443] width 15 height 13
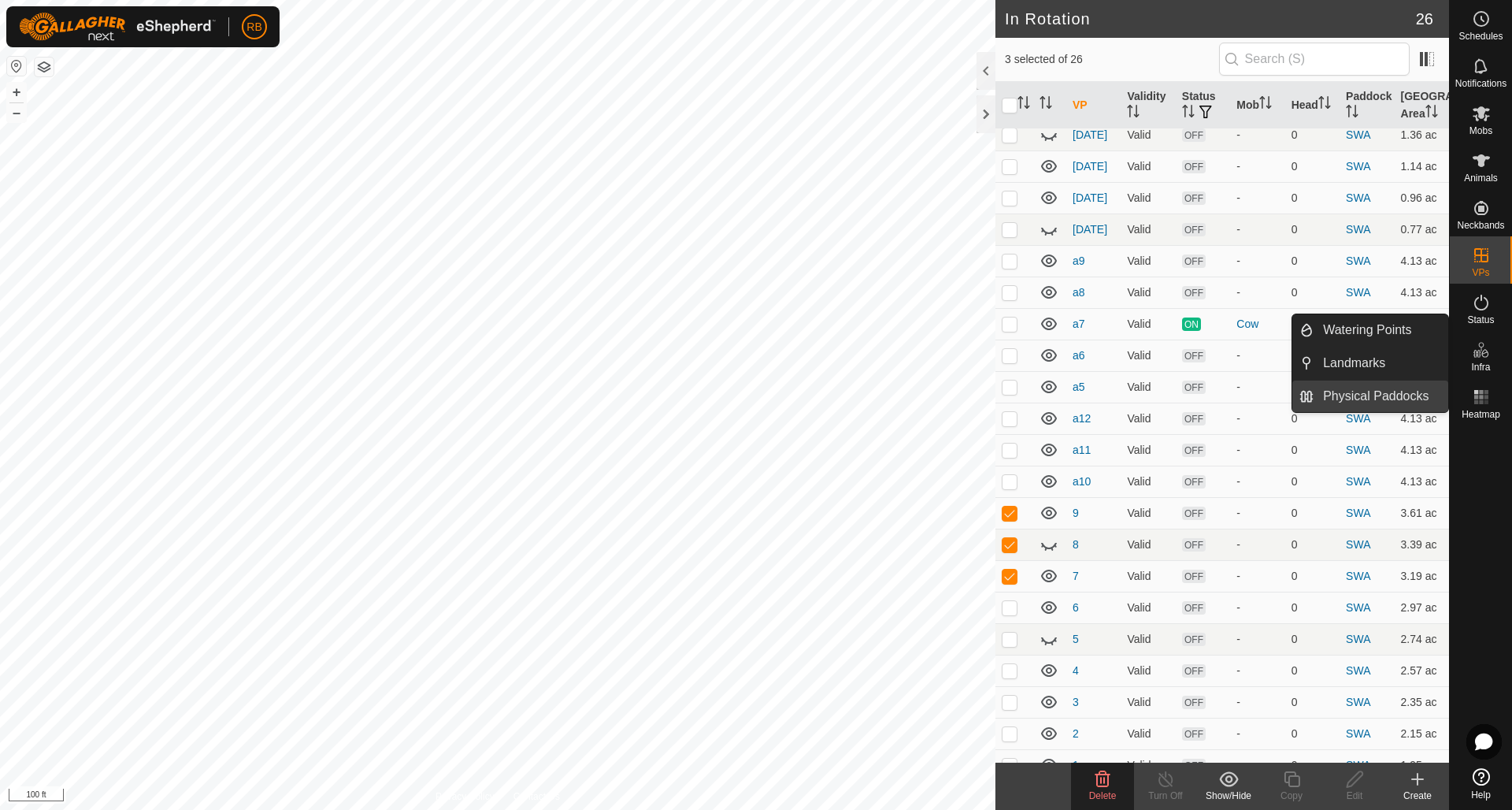
click at [1373, 399] on link "Physical Paddocks" at bounding box center [1380, 396] width 135 height 31
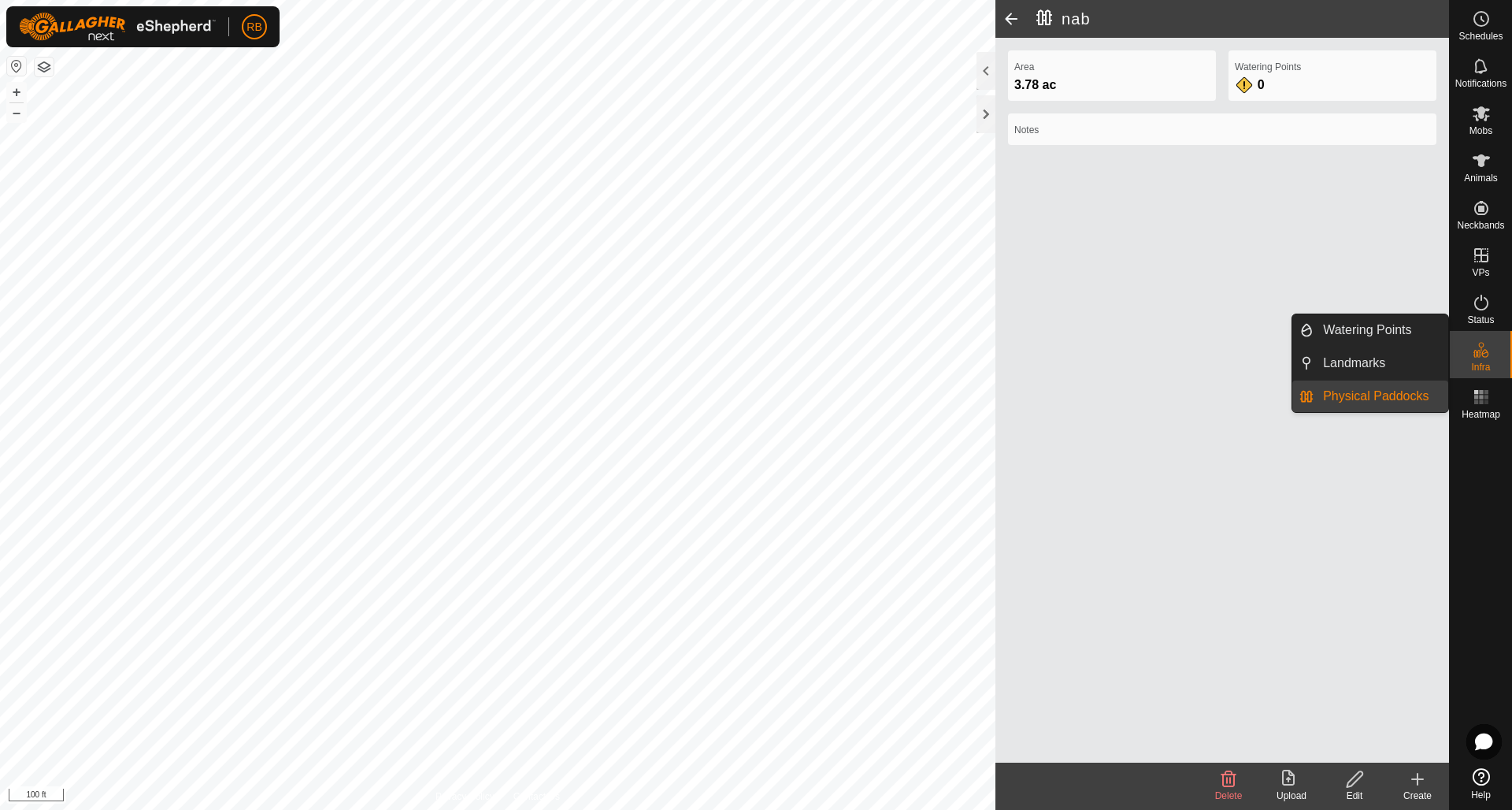
click at [1361, 394] on link "Physical Paddocks" at bounding box center [1380, 396] width 135 height 31
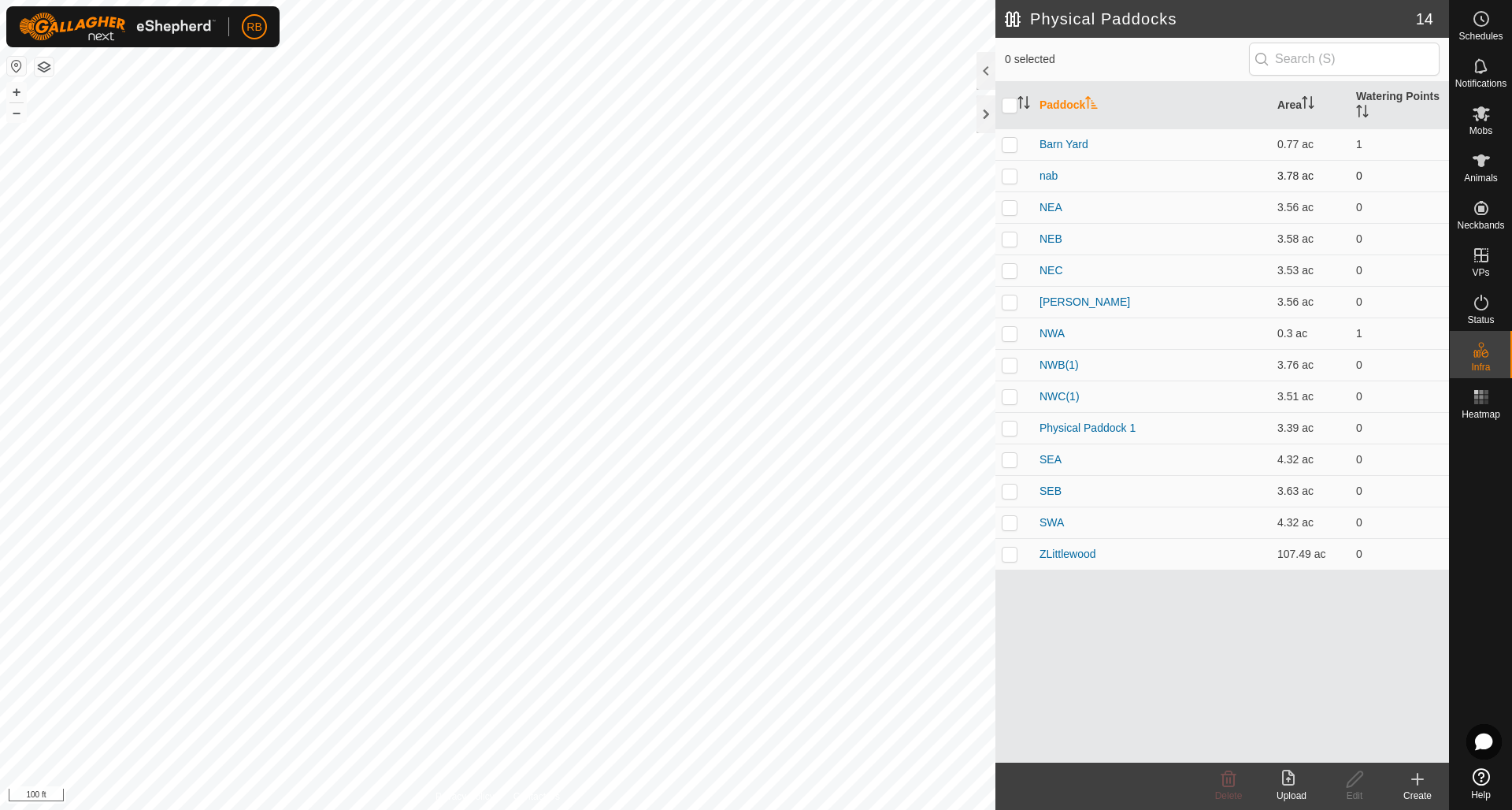
click at [1012, 175] on p-checkbox at bounding box center [1009, 175] width 16 height 13
checkbox input "true"
click at [1360, 781] on icon at bounding box center [1354, 779] width 20 height 19
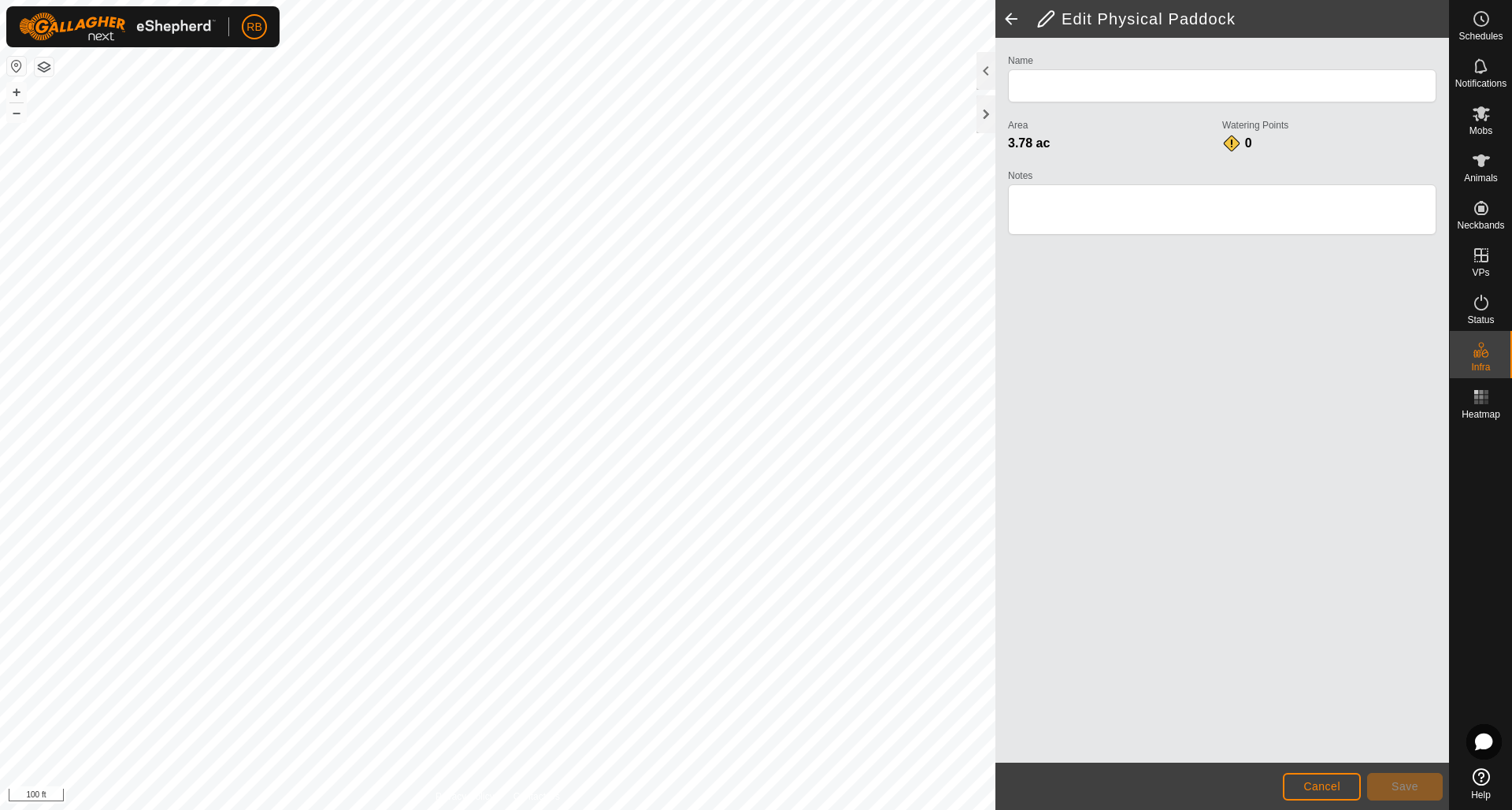
type input "nab"
click at [1400, 790] on span "Save" at bounding box center [1405, 786] width 27 height 13
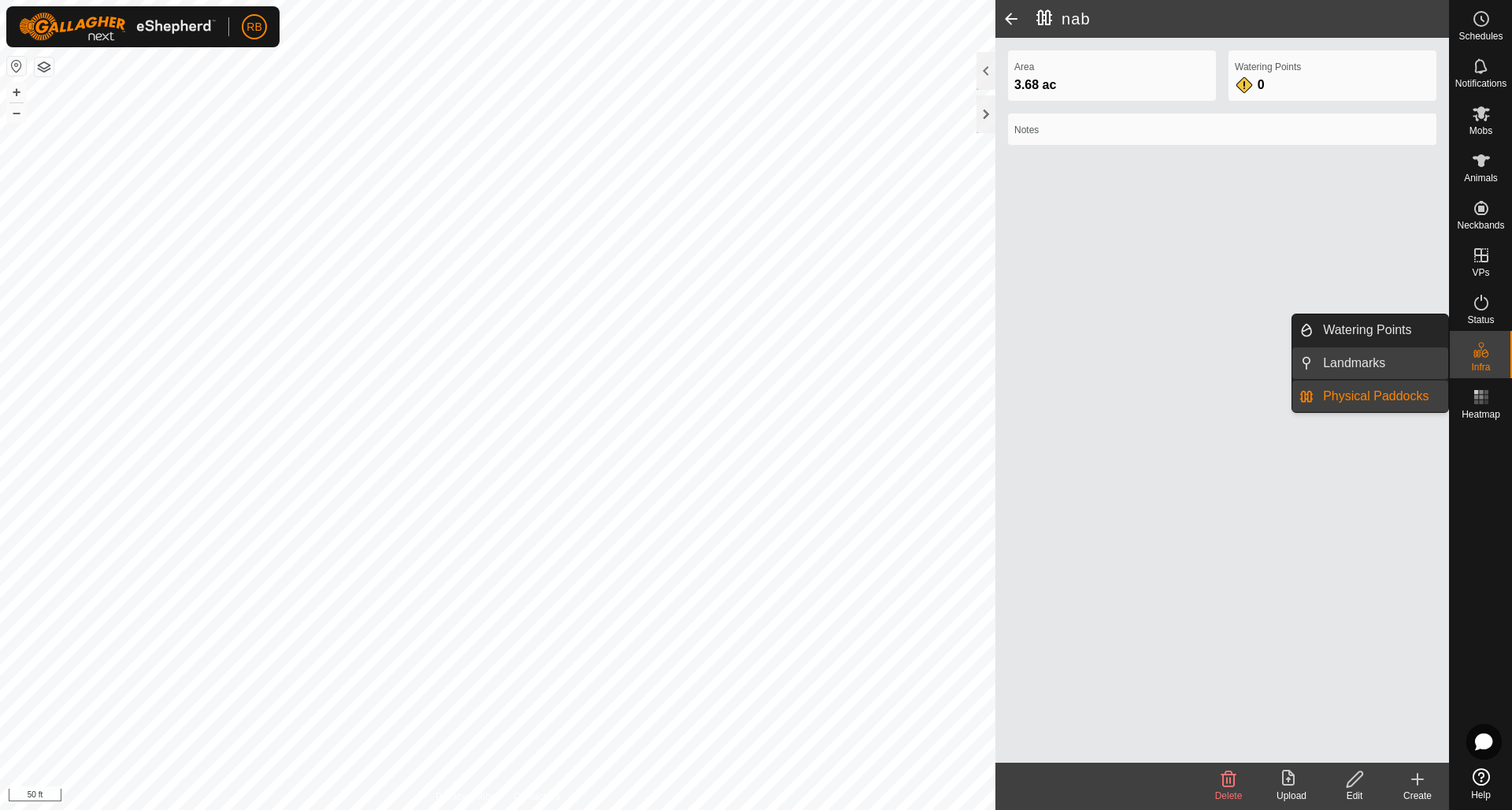
click at [1365, 368] on link "Landmarks" at bounding box center [1380, 363] width 135 height 31
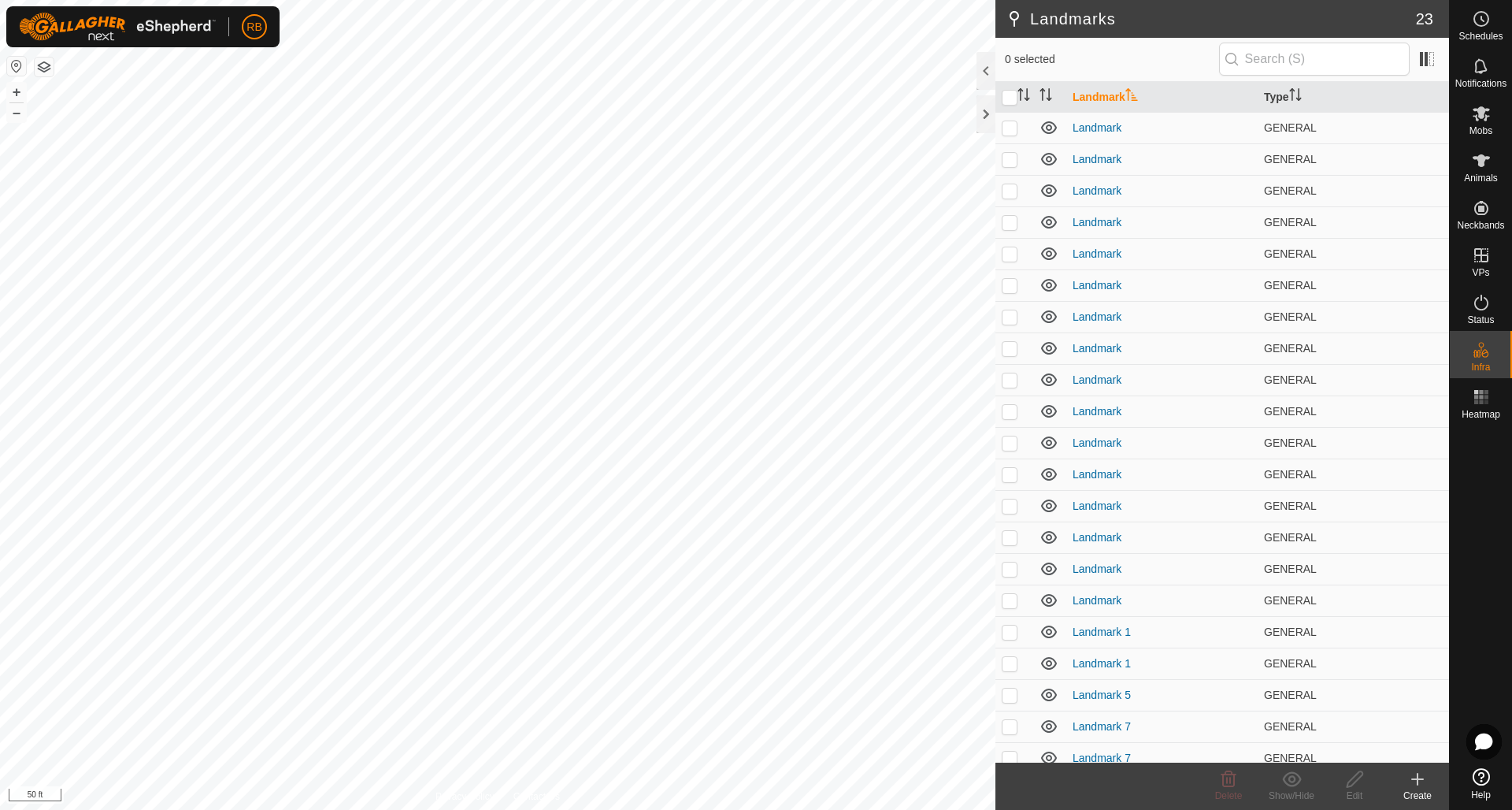
click at [1420, 781] on icon at bounding box center [1417, 779] width 19 height 19
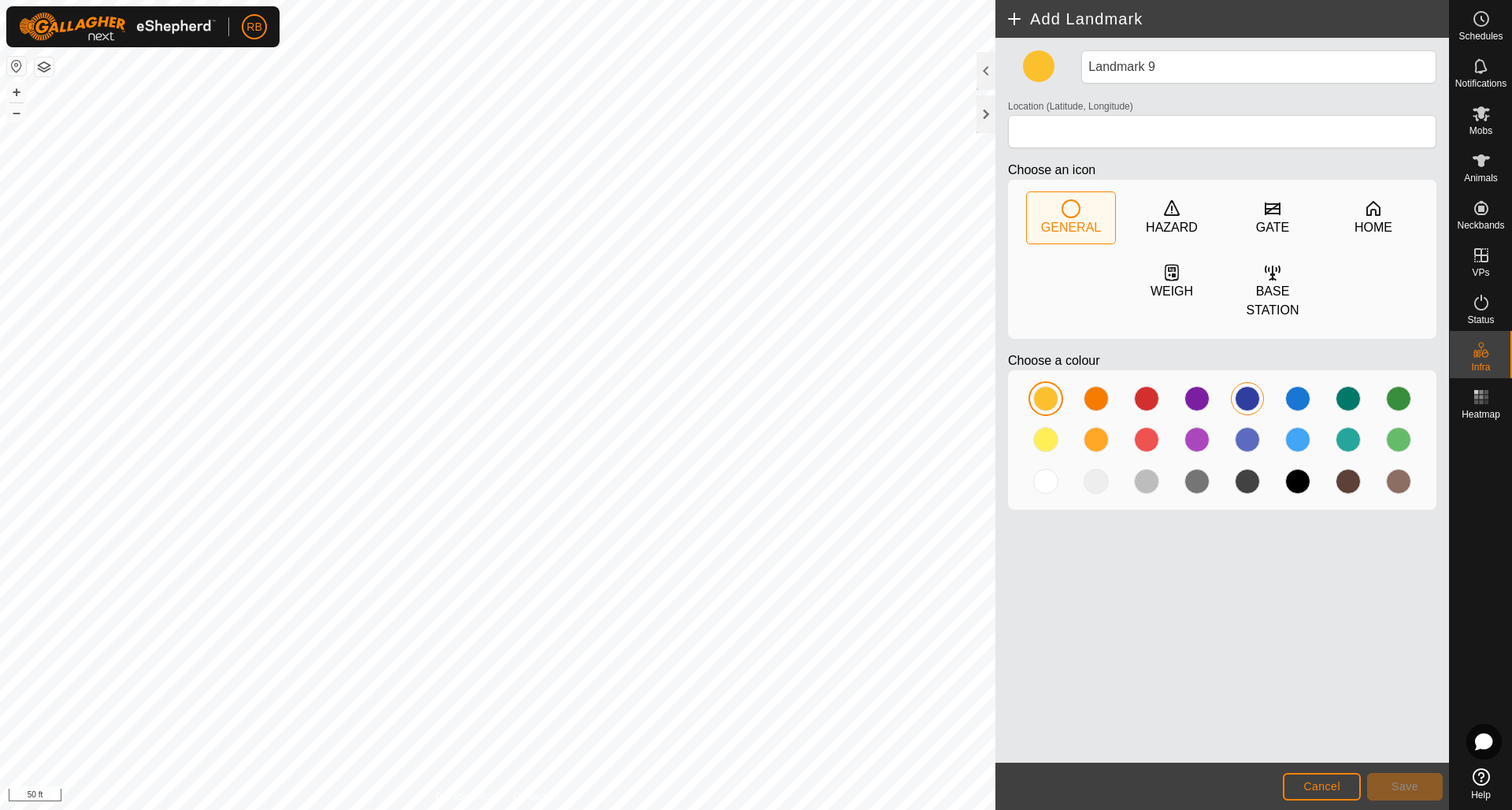
click at [1247, 405] on div at bounding box center [1248, 399] width 25 height 25
type input "42.747614, -81.407945"
click at [1408, 780] on span "Save" at bounding box center [1405, 786] width 27 height 13
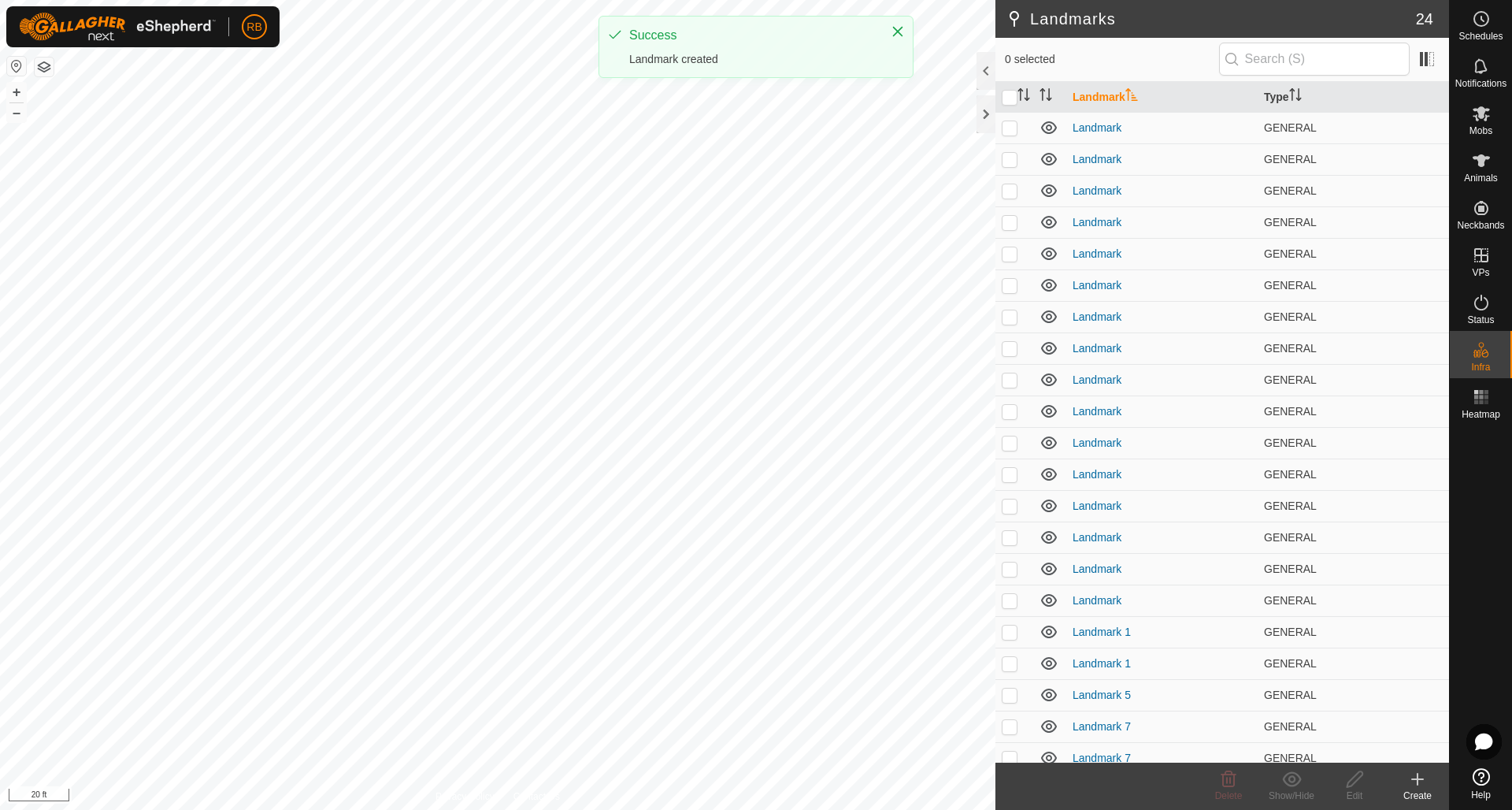
click at [1408, 780] on icon at bounding box center [1417, 779] width 19 height 19
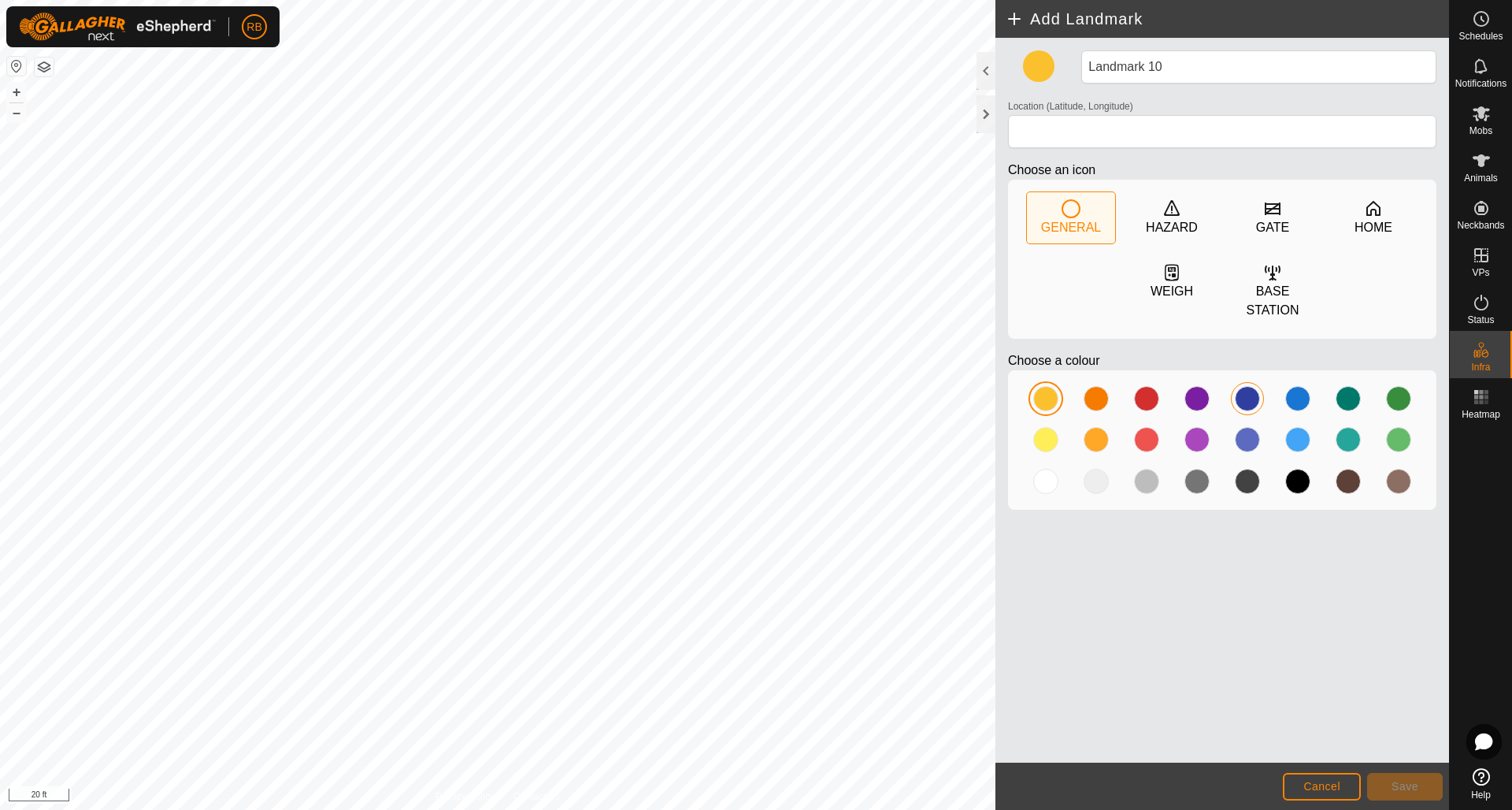
click at [1256, 397] on div at bounding box center [1248, 399] width 25 height 25
type input "42.746927, -81.407091"
click at [1419, 790] on button "Save" at bounding box center [1404, 786] width 76 height 27
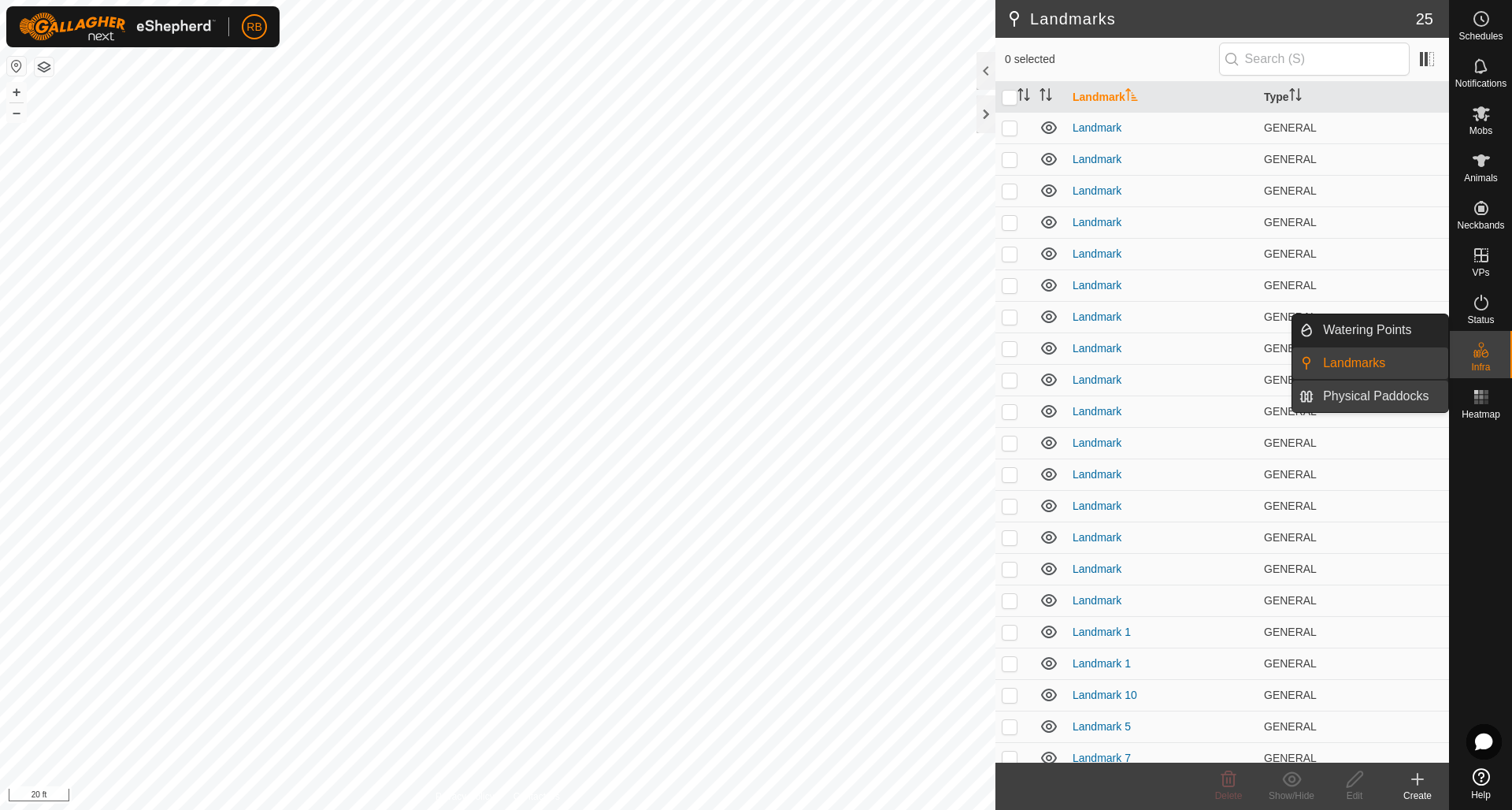
click at [1363, 398] on link "Physical Paddocks" at bounding box center [1380, 396] width 135 height 31
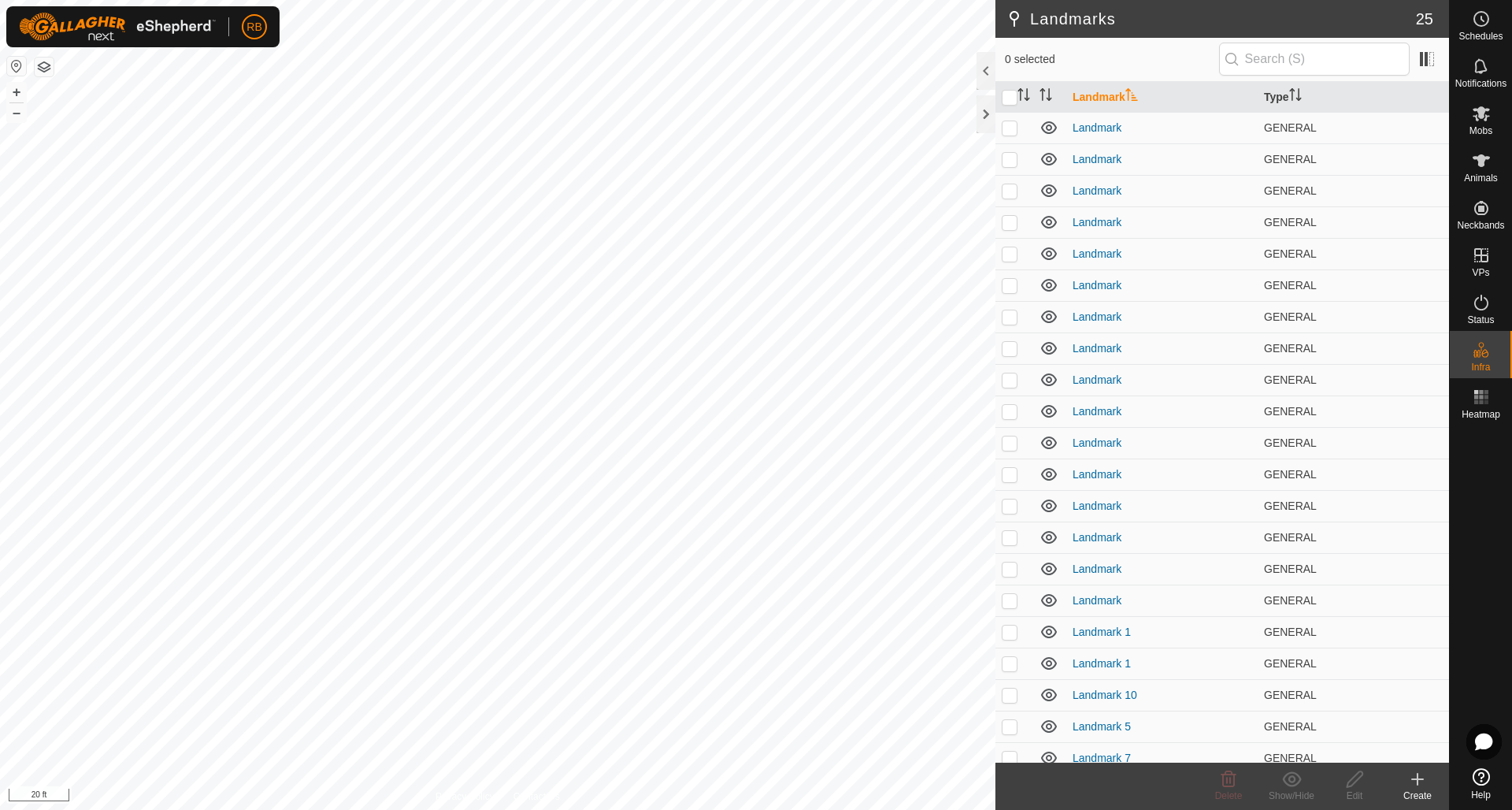
click at [1363, 398] on span "Physical Paddocks" at bounding box center [1375, 396] width 105 height 19
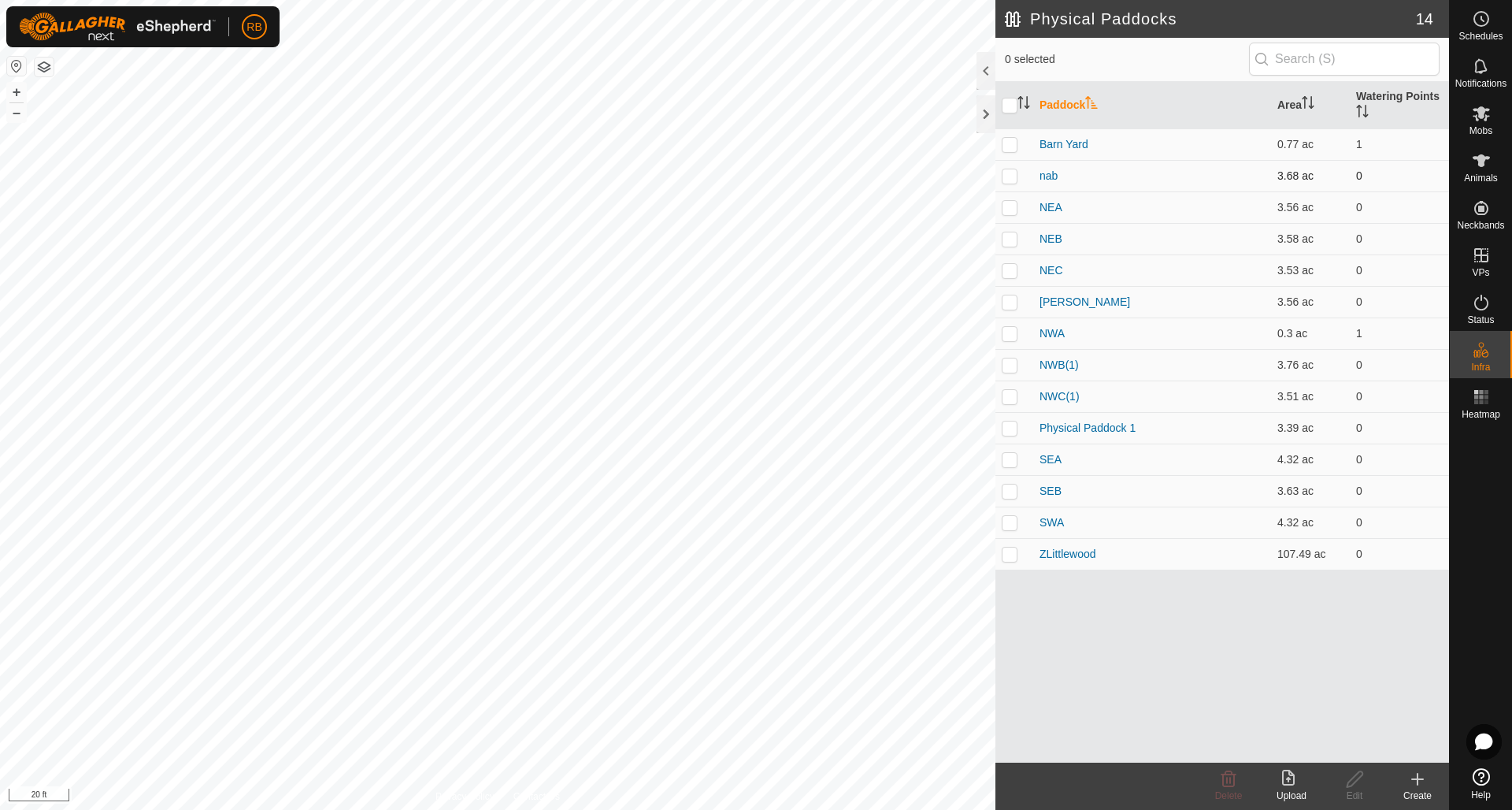
click at [1013, 178] on p-checkbox at bounding box center [1009, 175] width 16 height 13
checkbox input "true"
click at [1362, 775] on icon at bounding box center [1354, 779] width 16 height 16
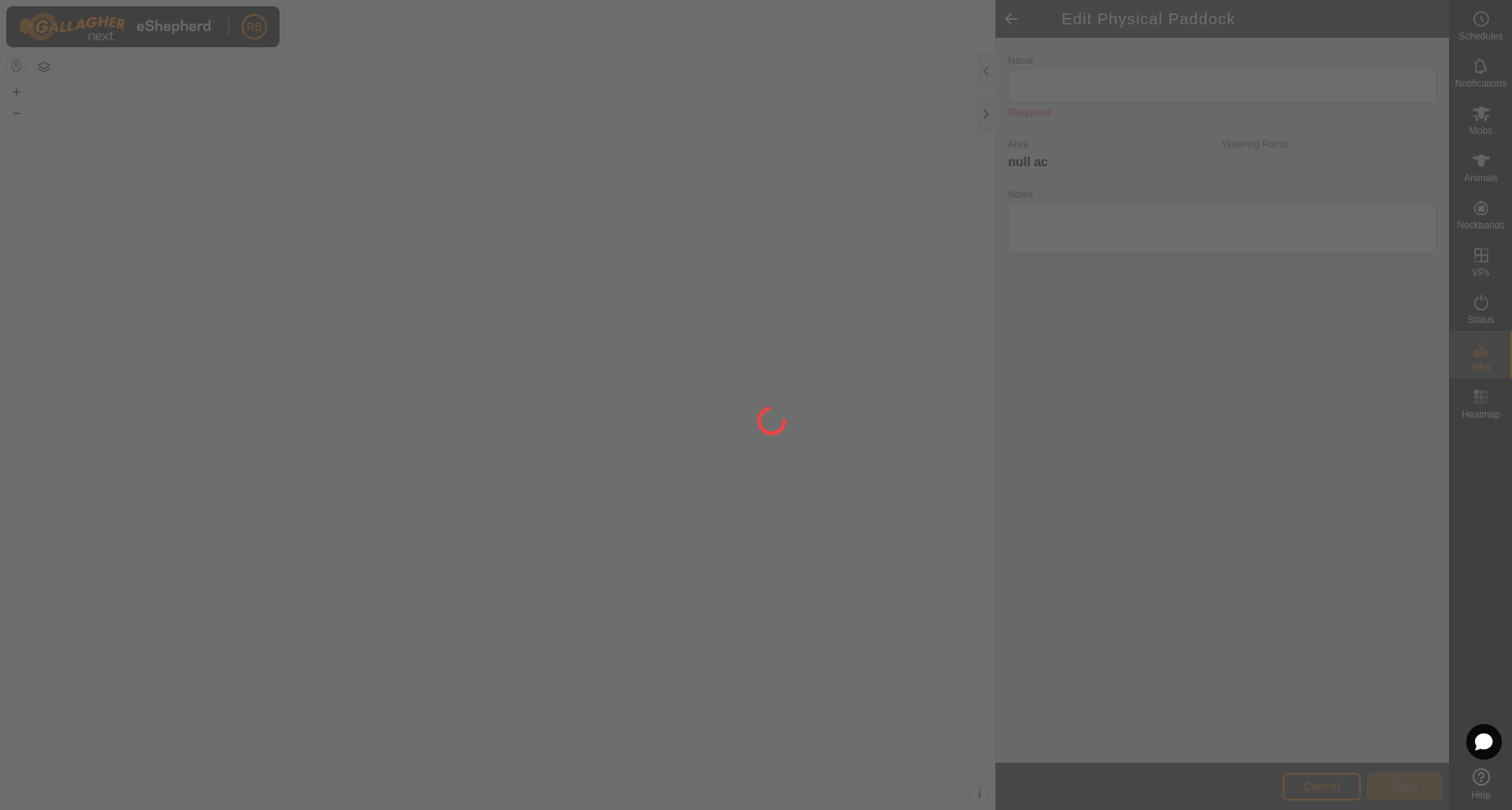
type input "nab"
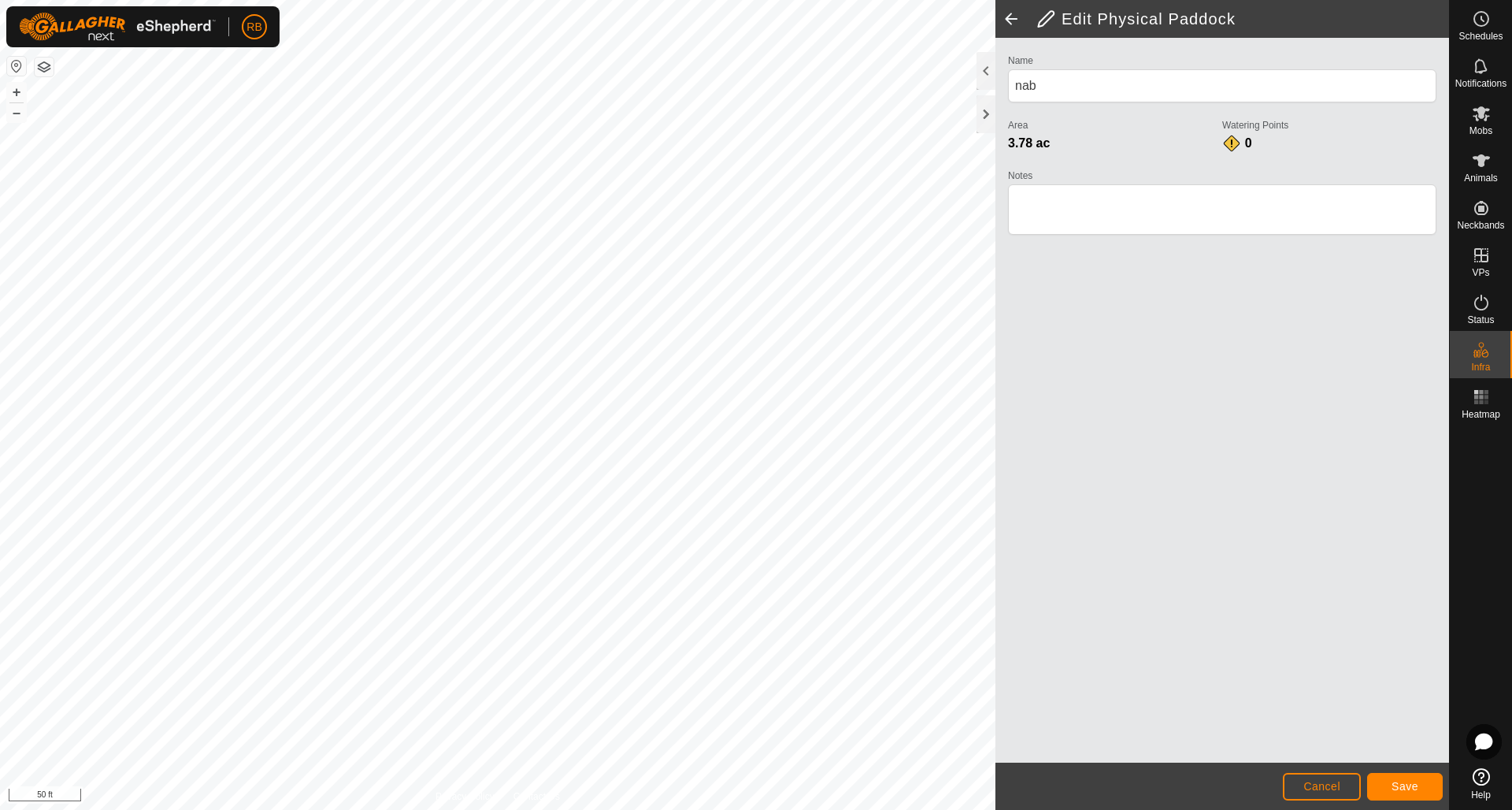
click at [1412, 780] on span "Save" at bounding box center [1405, 786] width 27 height 13
